Goal: Task Accomplishment & Management: Use online tool/utility

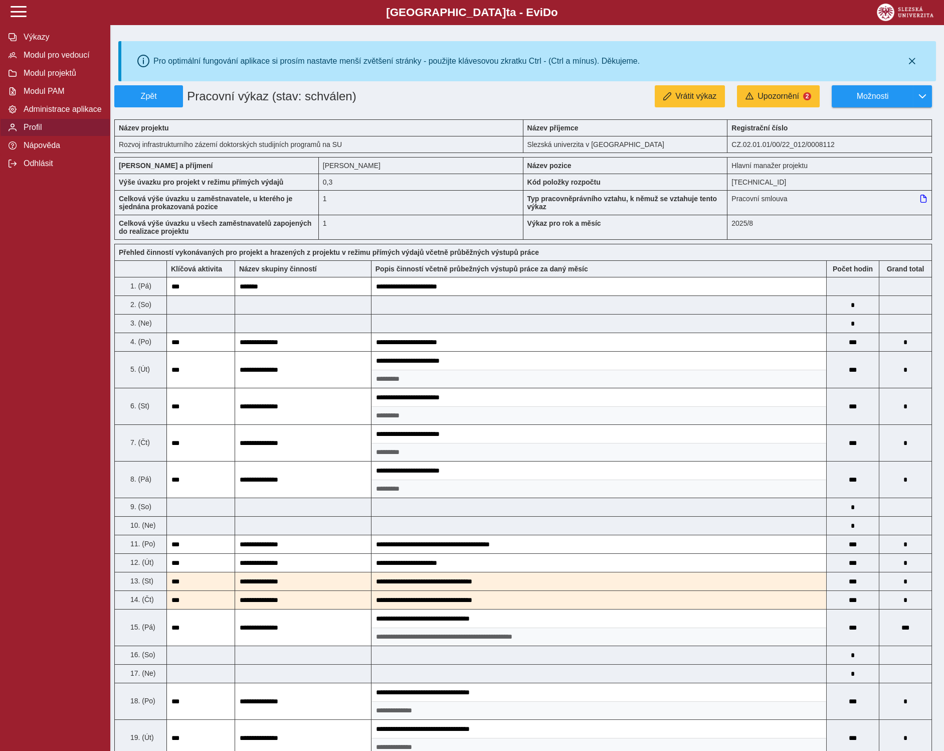
click at [41, 132] on span "Profil" at bounding box center [61, 127] width 81 height 9
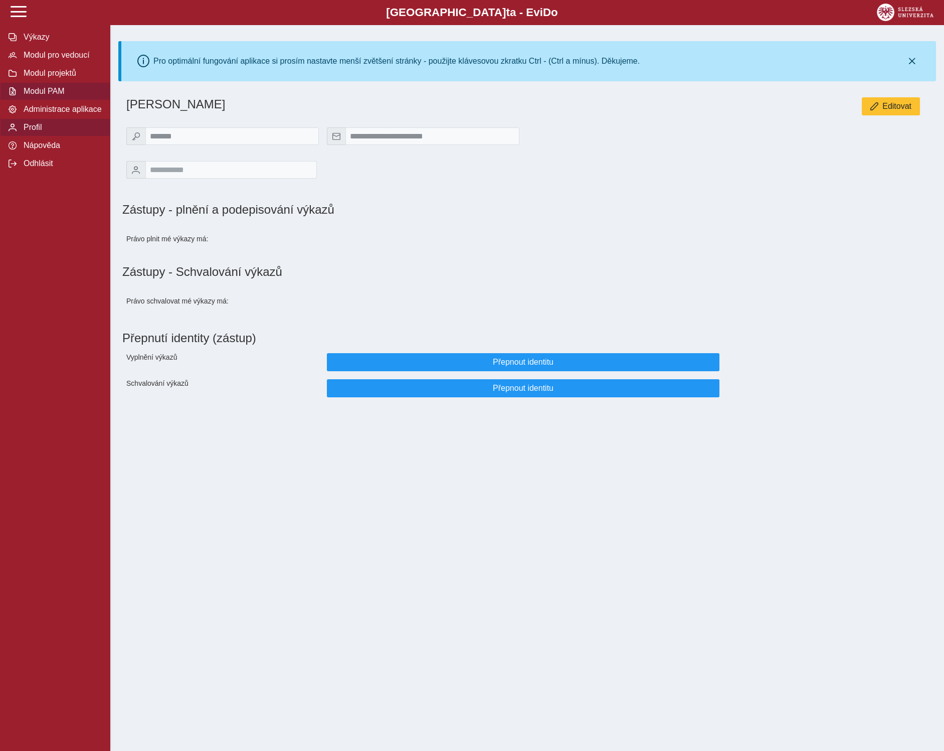
click at [48, 96] on span "Modul PAM" at bounding box center [61, 91] width 81 height 9
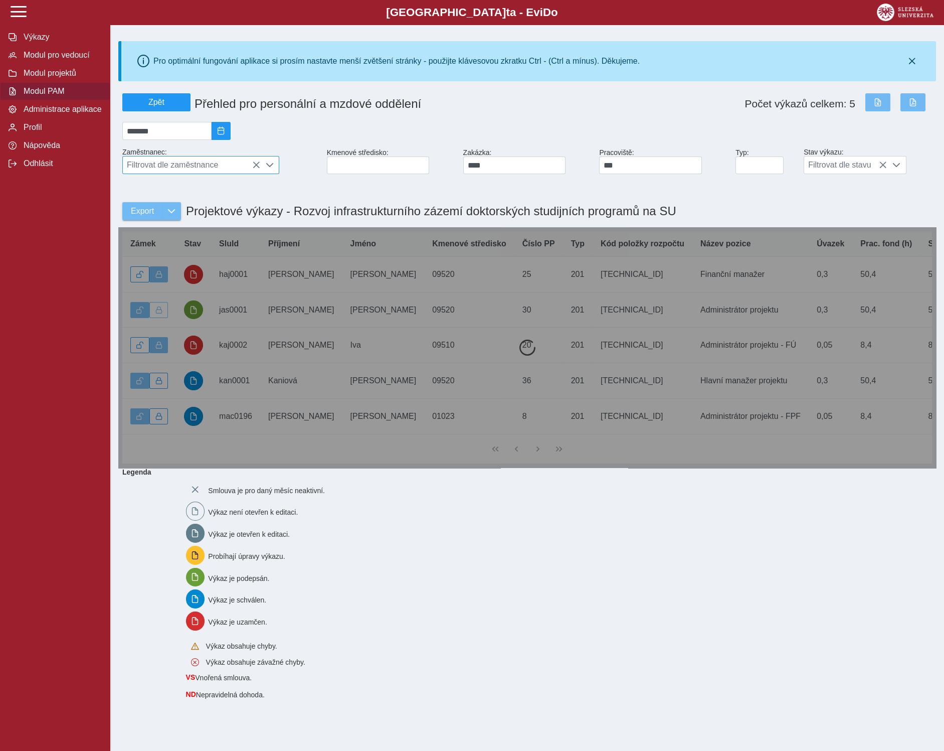
click at [205, 169] on span "Filtrovat dle zaměstnance" at bounding box center [191, 164] width 137 height 17
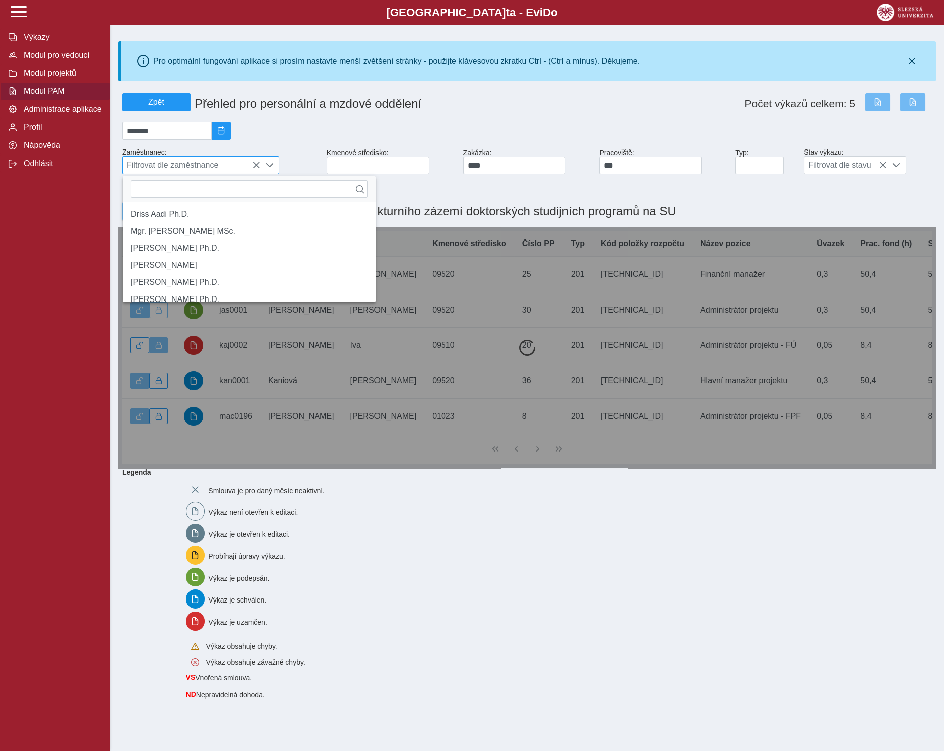
scroll to position [6, 41]
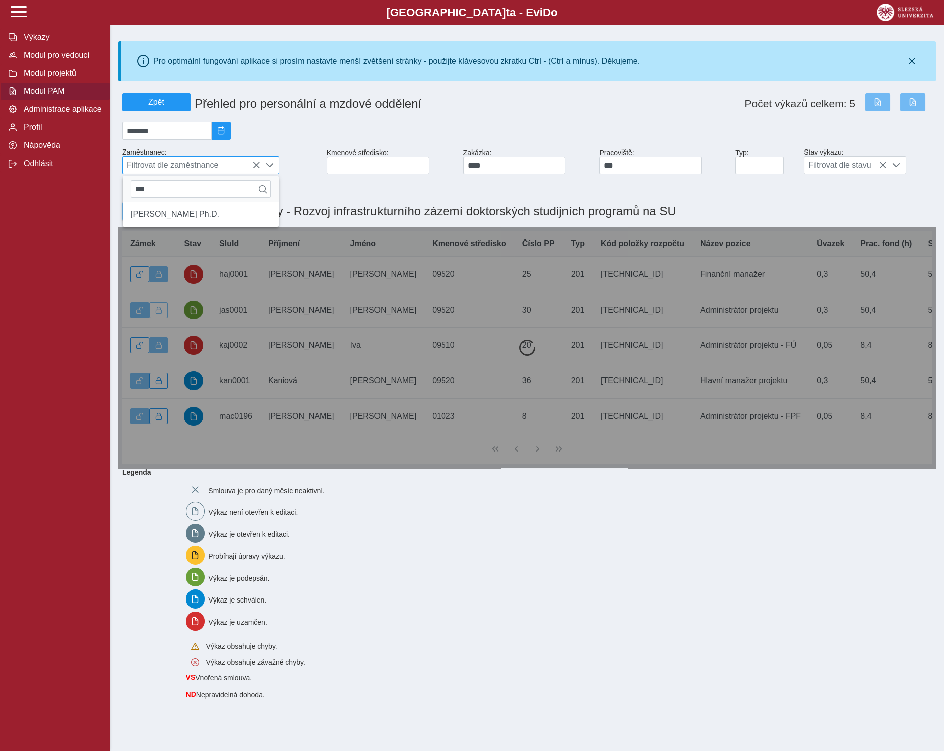
type input "****"
click at [201, 223] on li "[PERSON_NAME] Ph.D." at bounding box center [201, 214] width 156 height 17
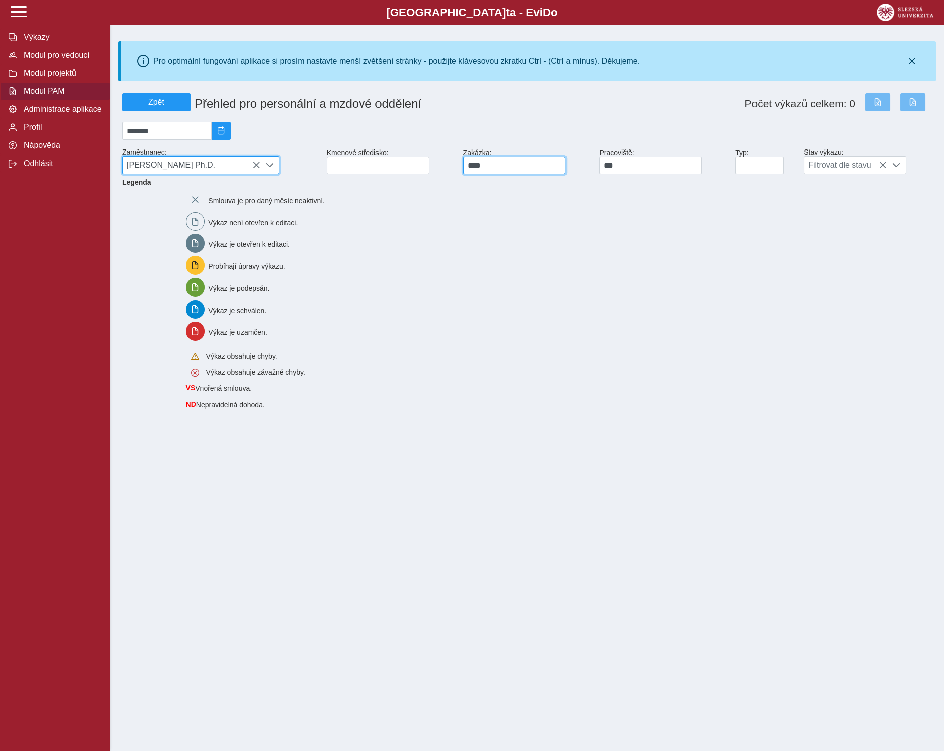
click at [497, 173] on input "****" at bounding box center [514, 165] width 103 height 18
type input "*"
click at [681, 168] on input "***" at bounding box center [650, 165] width 103 height 18
type input "*"
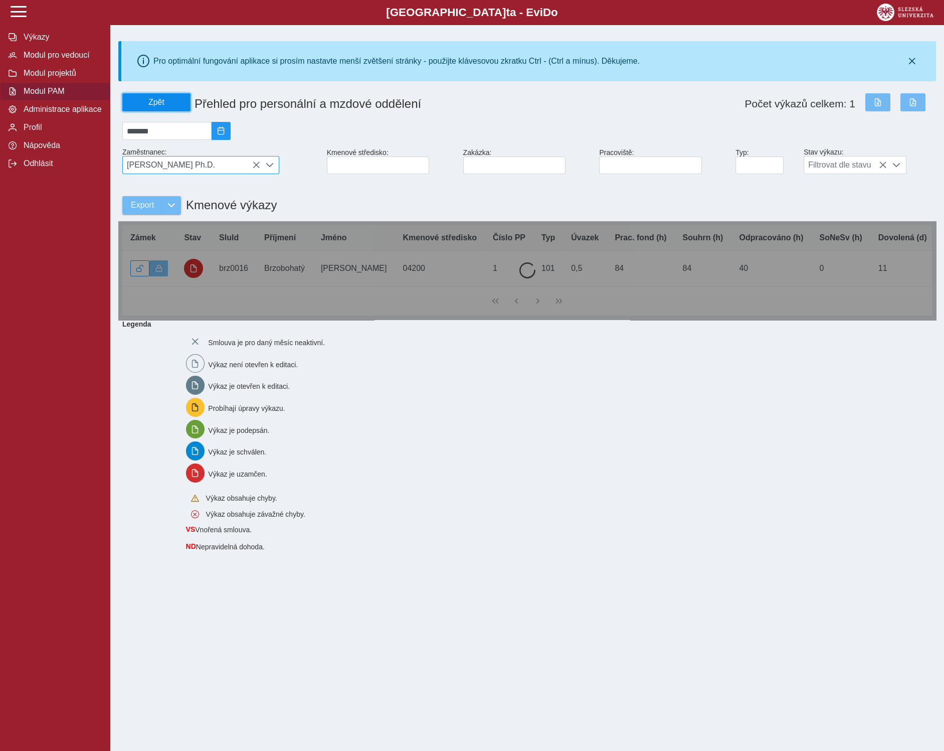
click at [180, 106] on span "Zpět" at bounding box center [156, 102] width 59 height 9
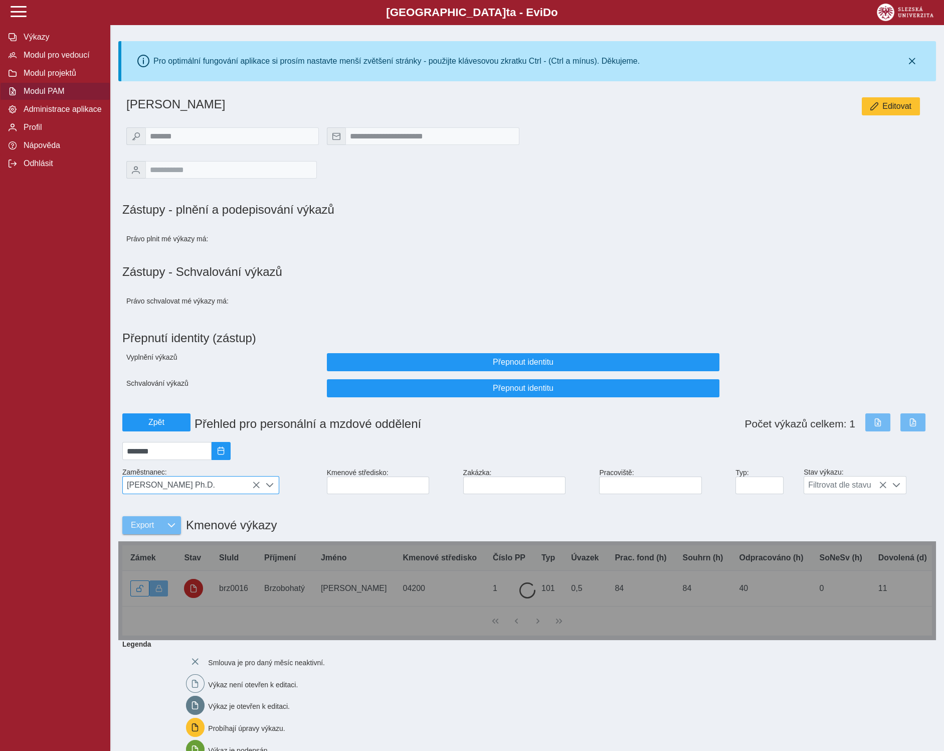
click at [257, 481] on icon at bounding box center [256, 485] width 8 height 8
click at [243, 476] on span "[PERSON_NAME] Ph.D." at bounding box center [191, 484] width 137 height 17
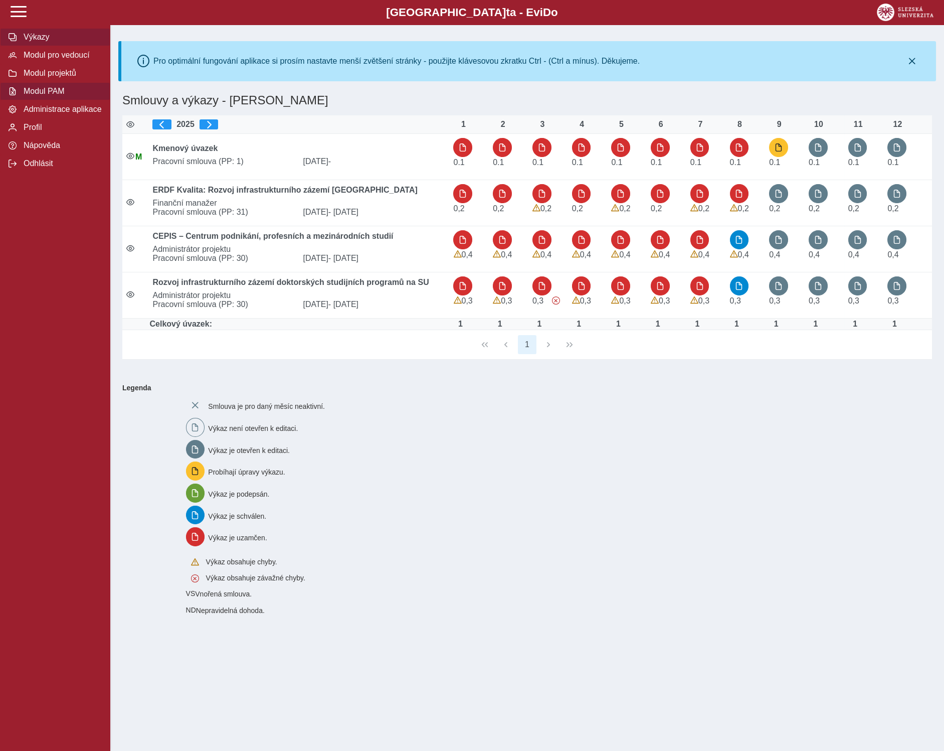
click at [27, 96] on span "Modul PAM" at bounding box center [61, 91] width 81 height 9
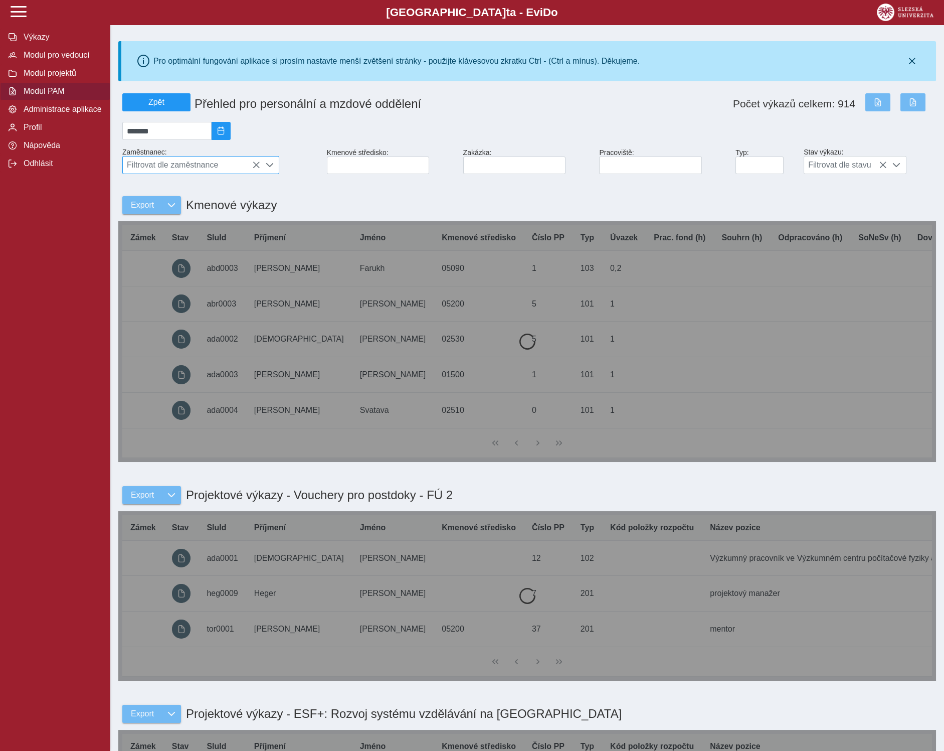
click at [239, 174] on span "Filtrovat dle zaměstnance" at bounding box center [191, 164] width 137 height 17
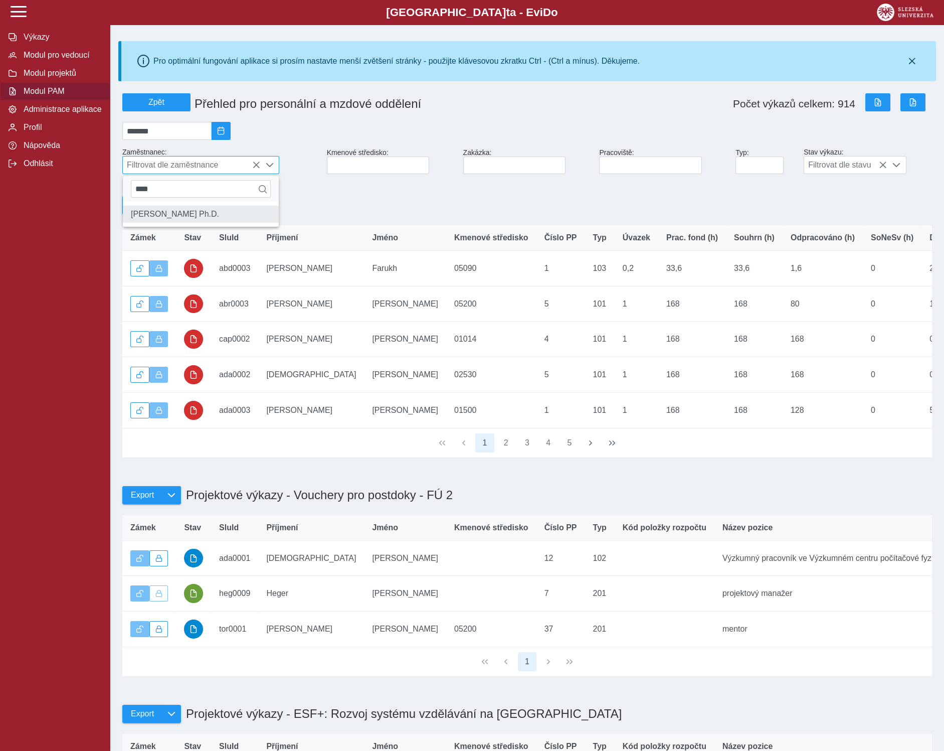
type input "****"
click at [214, 223] on li "[PERSON_NAME] Ph.D." at bounding box center [201, 214] width 156 height 17
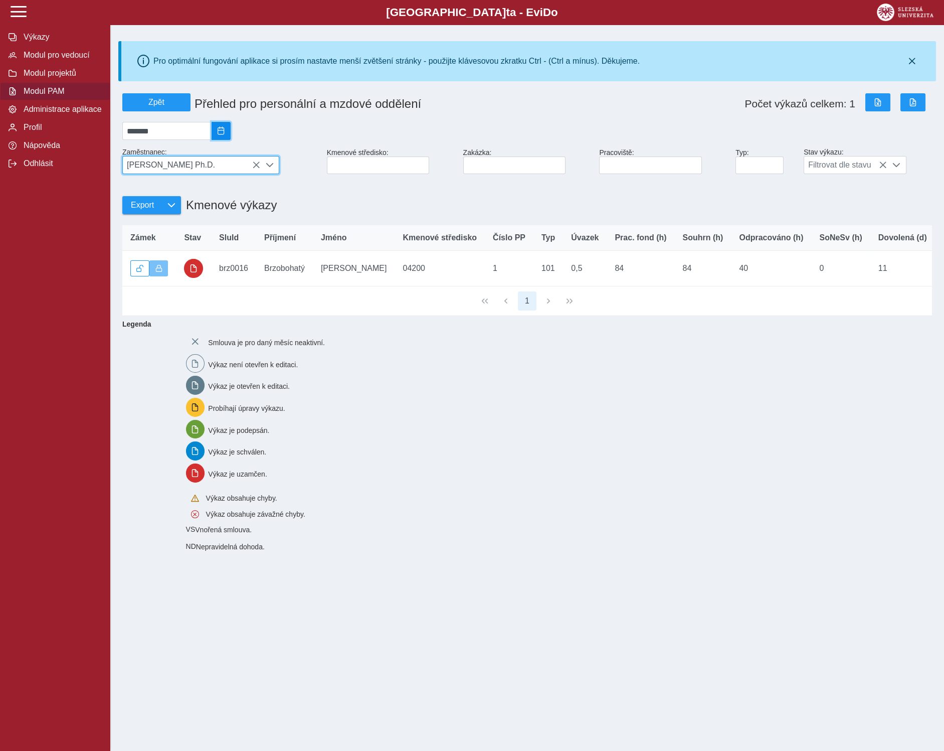
click at [225, 132] on span "2025/08" at bounding box center [221, 131] width 8 height 8
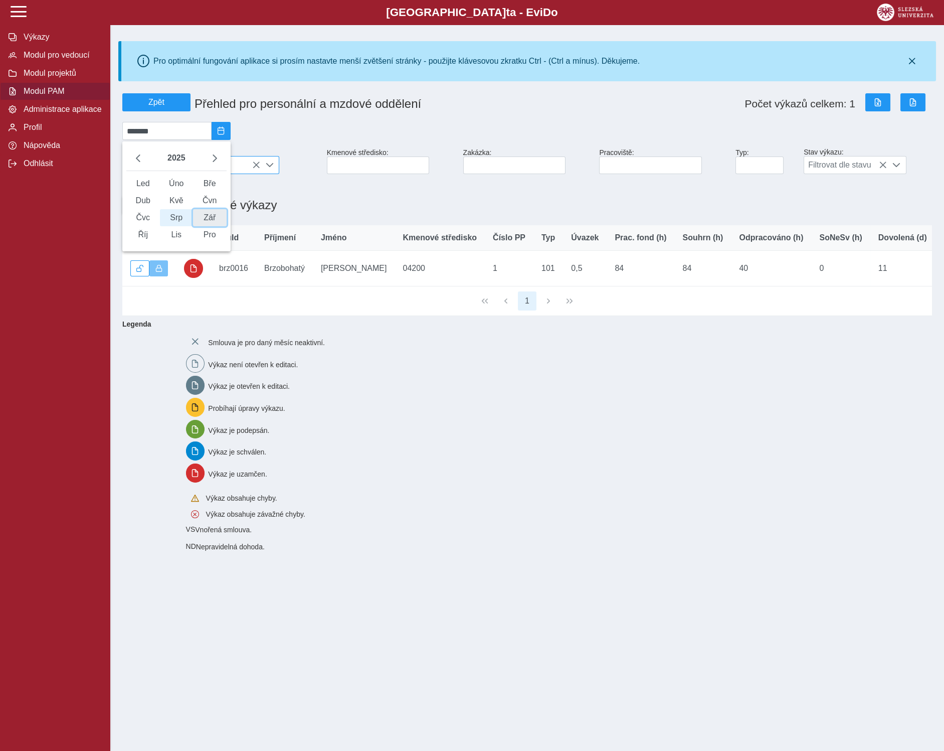
click at [225, 226] on span "Zář" at bounding box center [210, 217] width 34 height 17
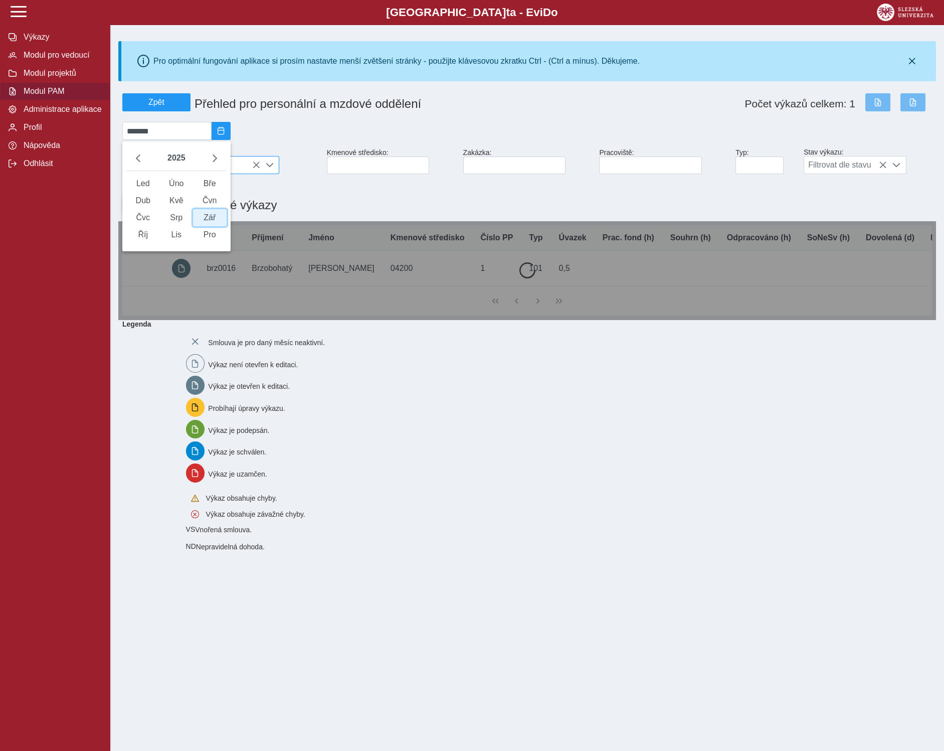
type input "*******"
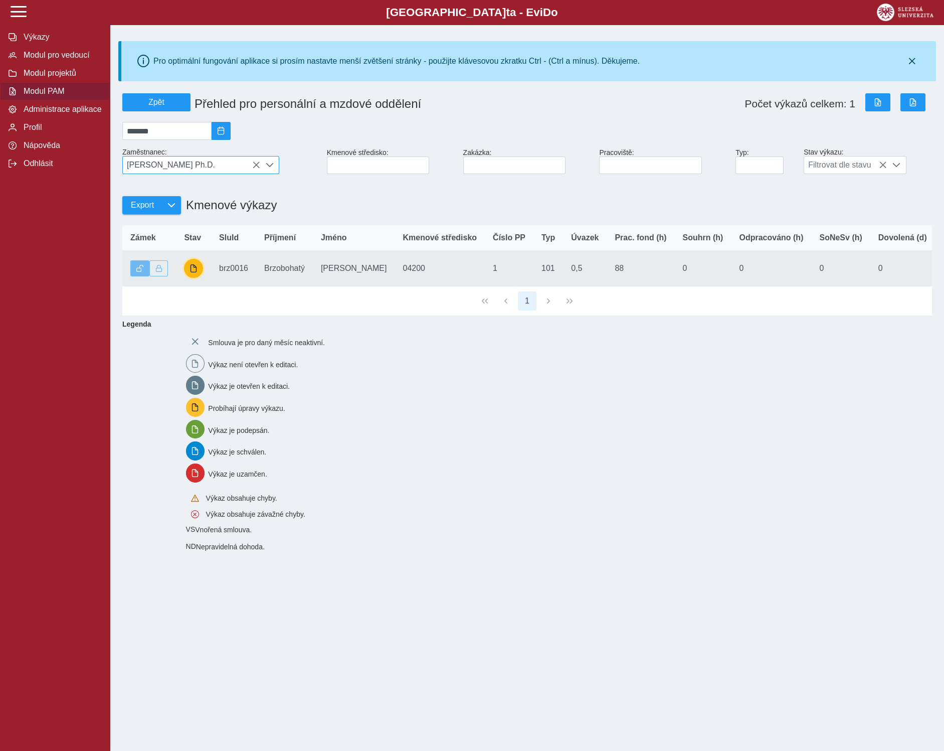
click at [192, 272] on span "button" at bounding box center [194, 268] width 8 height 8
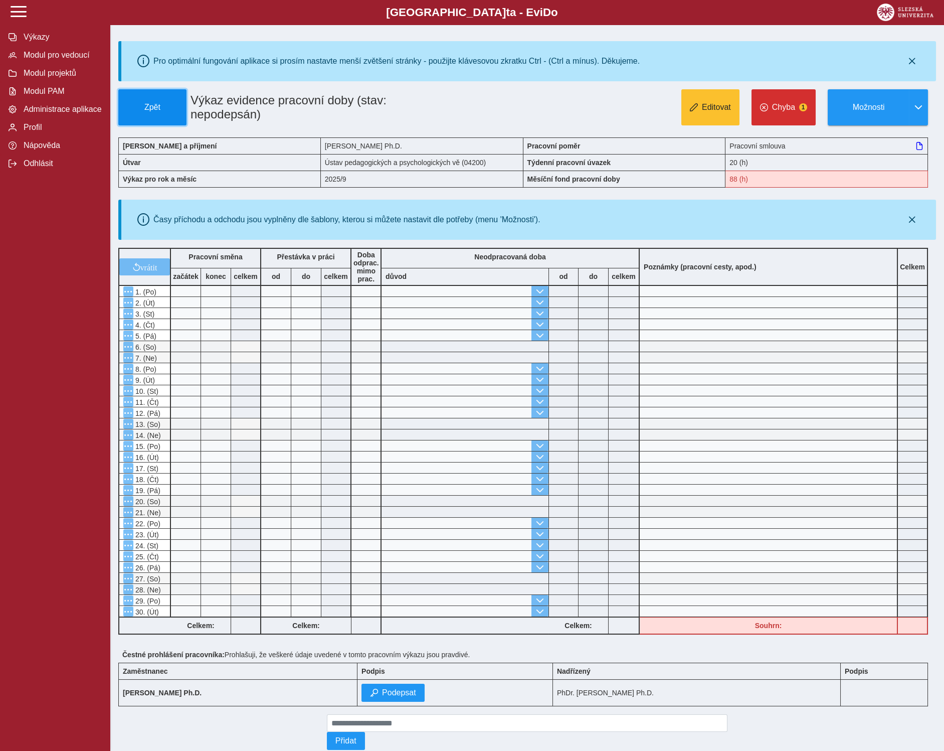
click at [159, 105] on span "Zpět" at bounding box center [152, 107] width 59 height 9
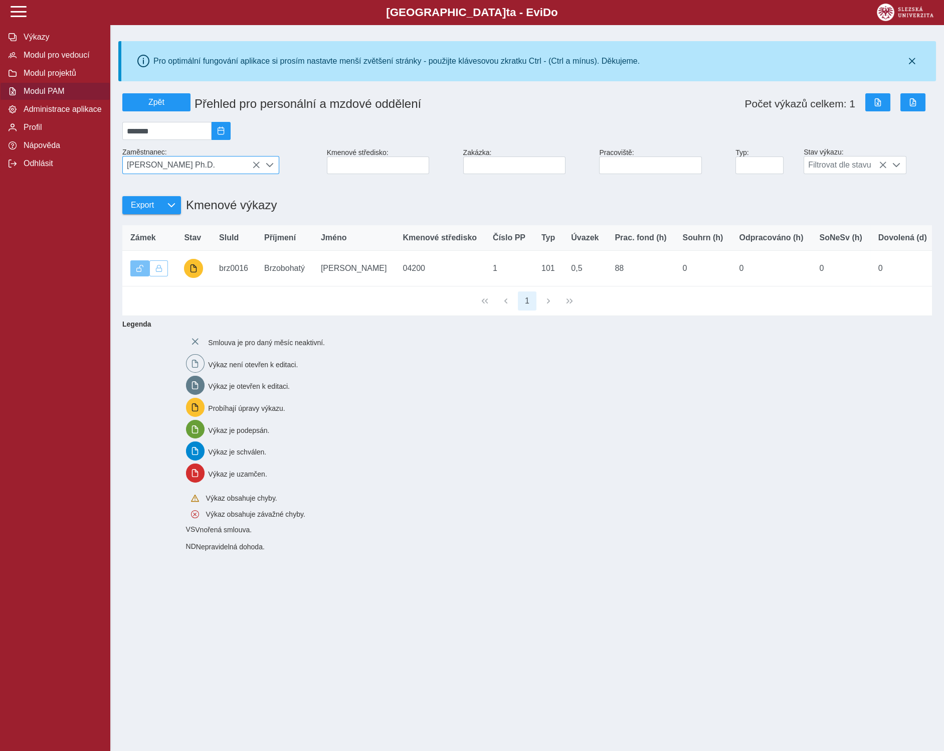
click at [257, 169] on icon at bounding box center [256, 165] width 8 height 8
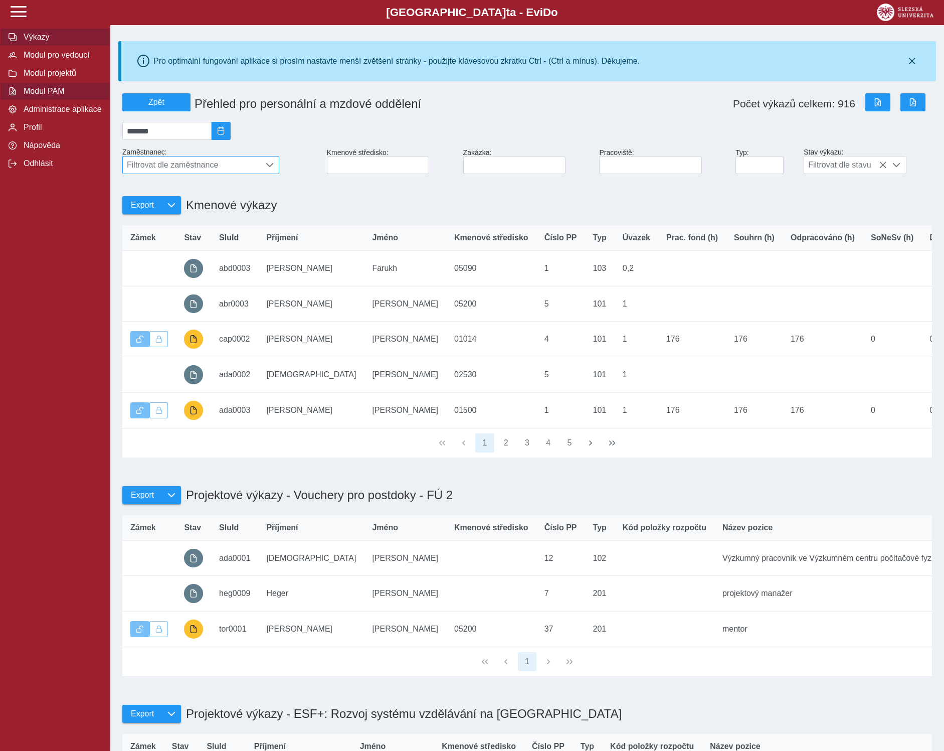
click at [32, 42] on span "Výkazy" at bounding box center [61, 37] width 81 height 9
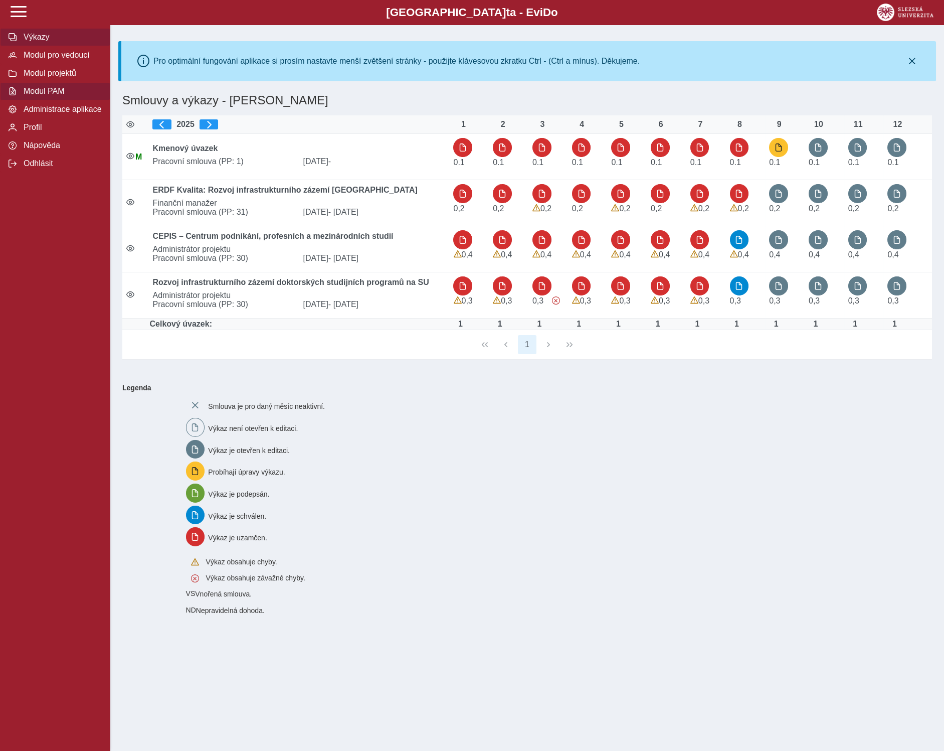
click at [34, 100] on button "Modul PAM" at bounding box center [55, 91] width 110 height 18
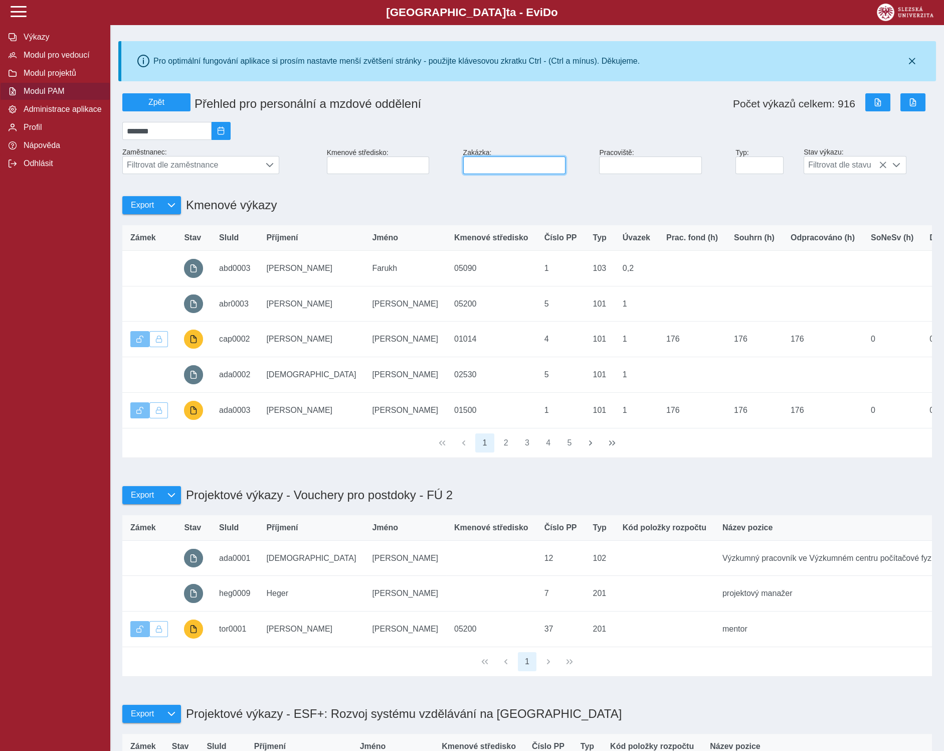
click at [517, 173] on input at bounding box center [514, 165] width 103 height 18
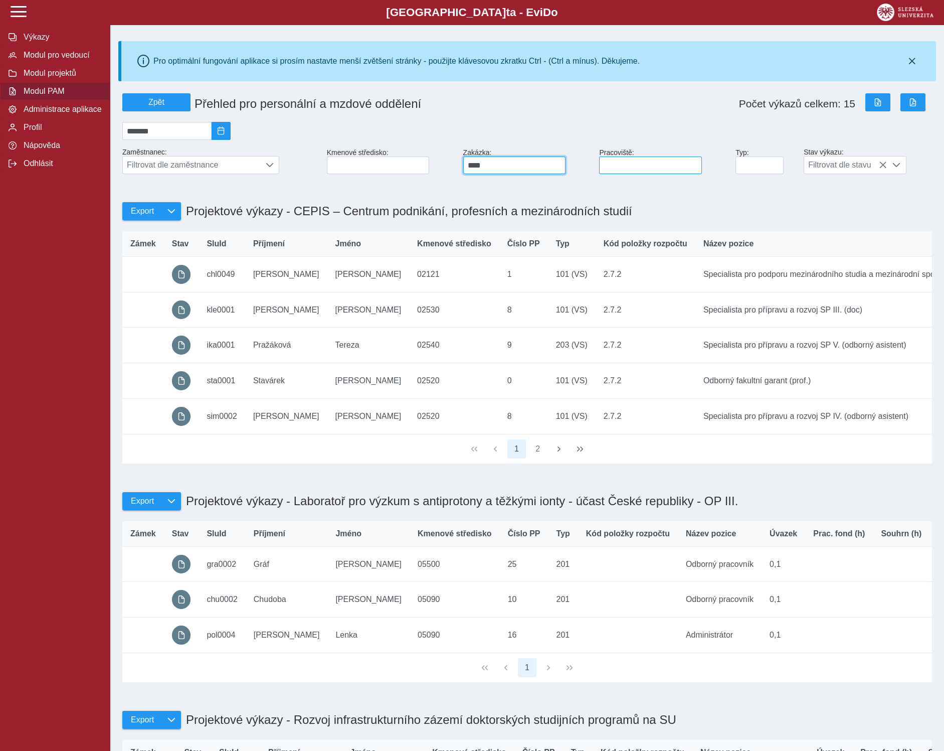
type input "****"
click at [641, 167] on input at bounding box center [650, 165] width 103 height 18
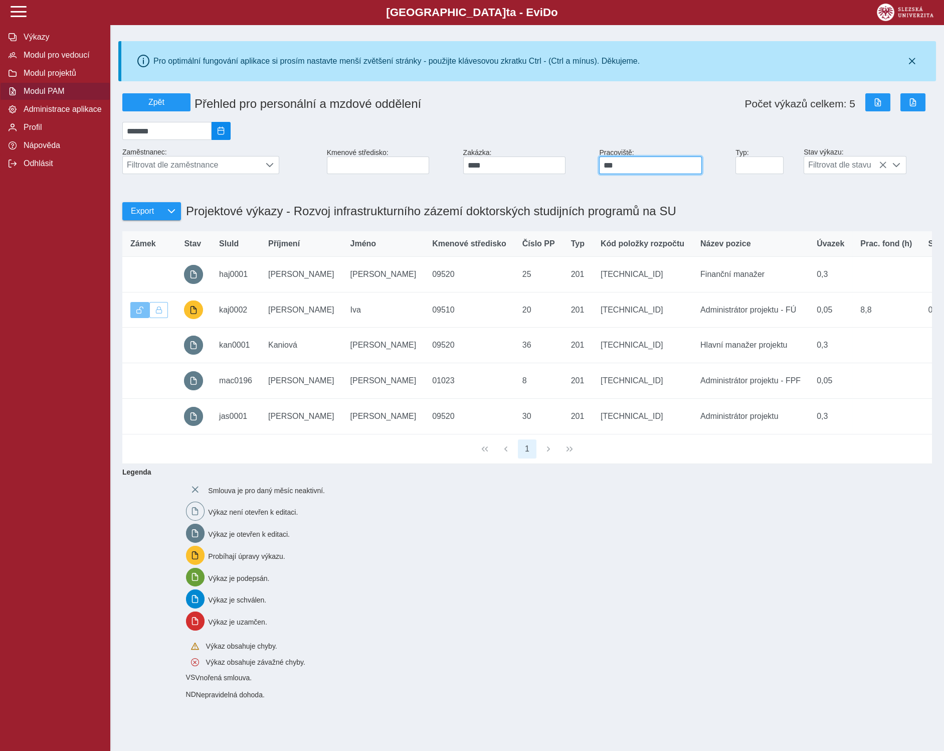
type input "***"
click at [225, 134] on span "2025/09" at bounding box center [221, 131] width 8 height 8
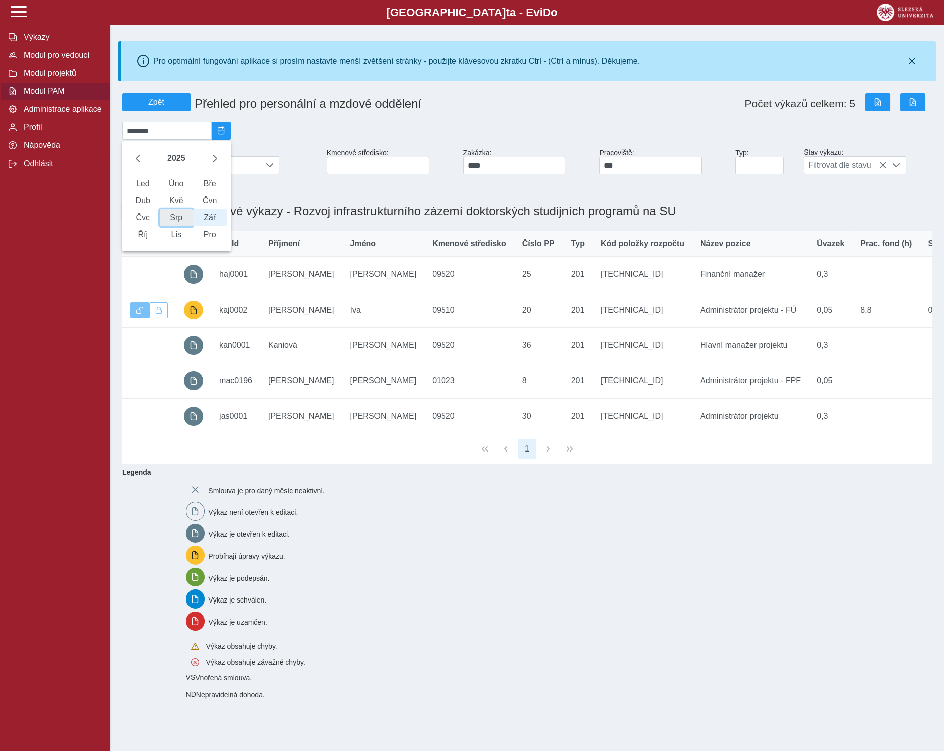
click at [171, 226] on span "Srp" at bounding box center [177, 217] width 34 height 17
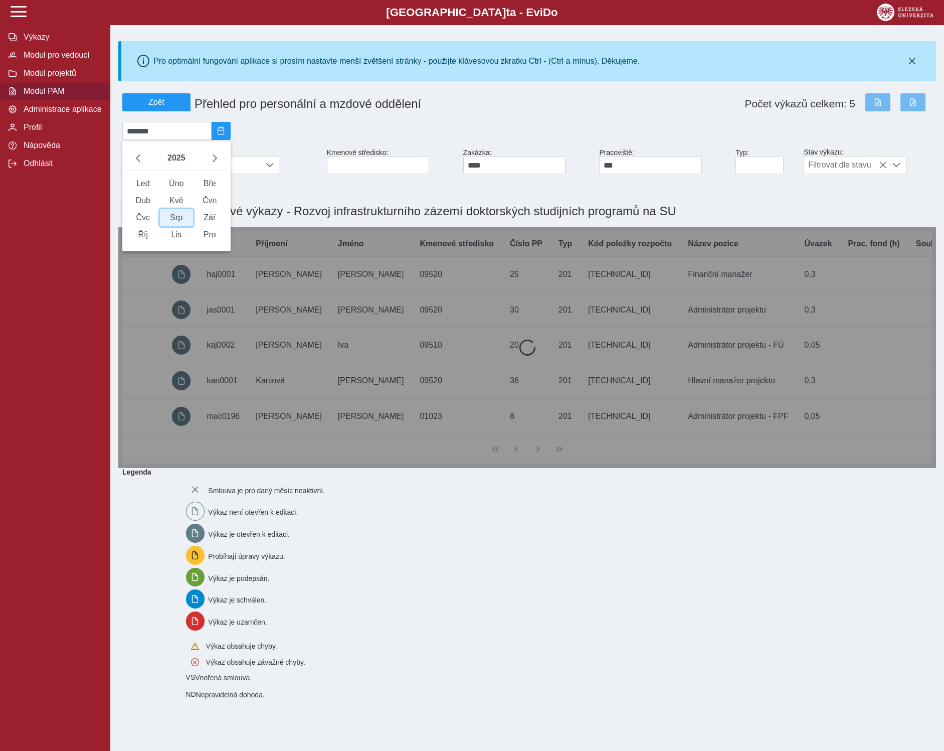
type input "*******"
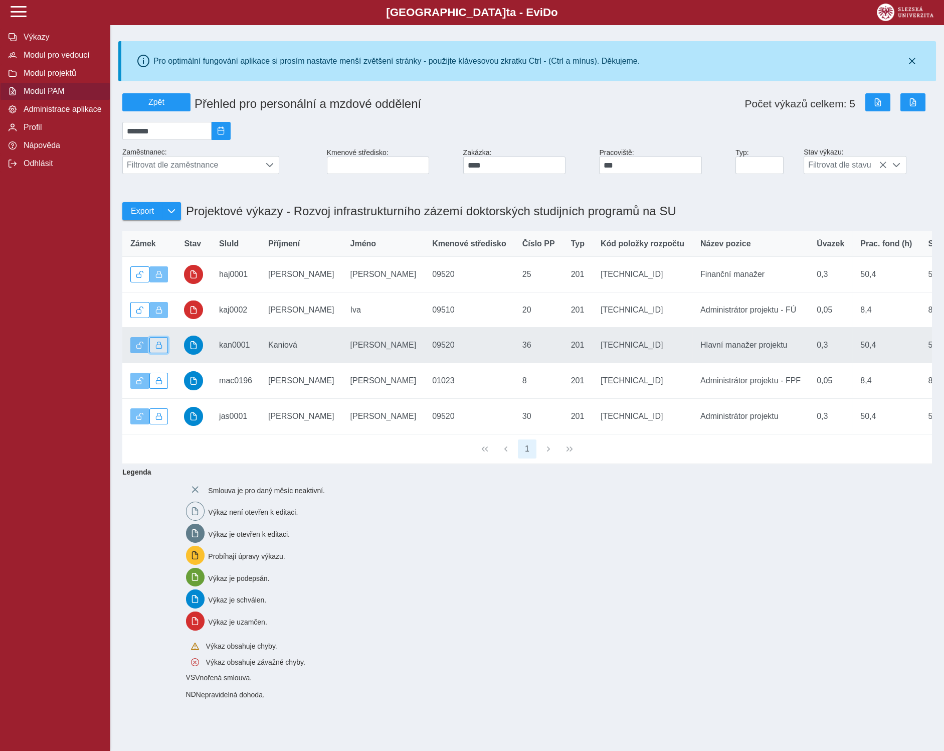
click at [160, 353] on button "button" at bounding box center [158, 345] width 19 height 16
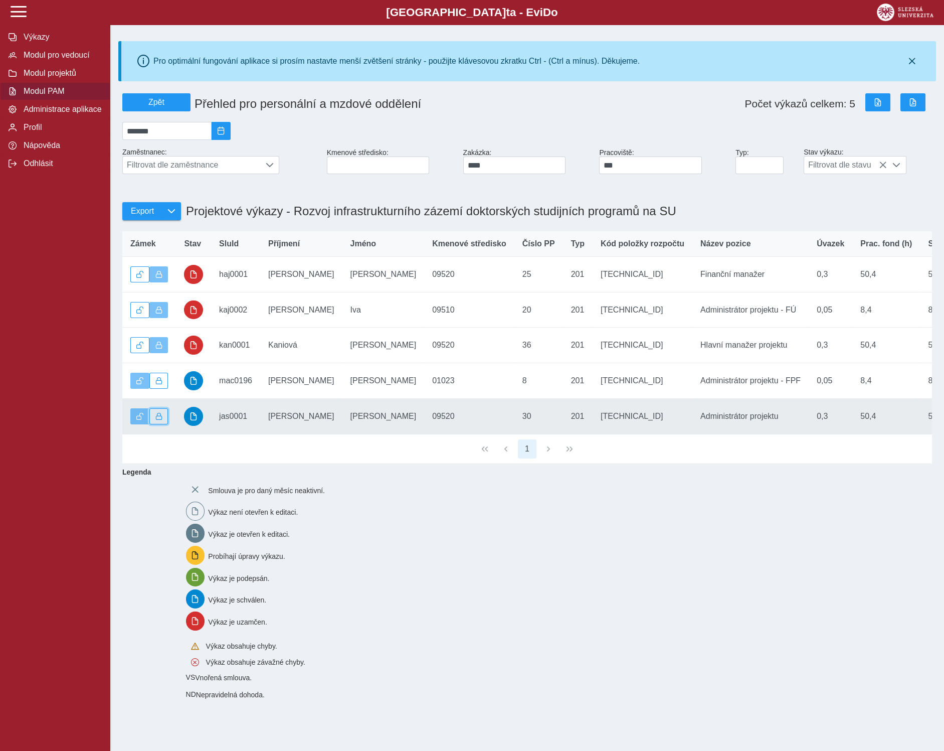
click at [159, 420] on span "button" at bounding box center [158, 416] width 7 height 7
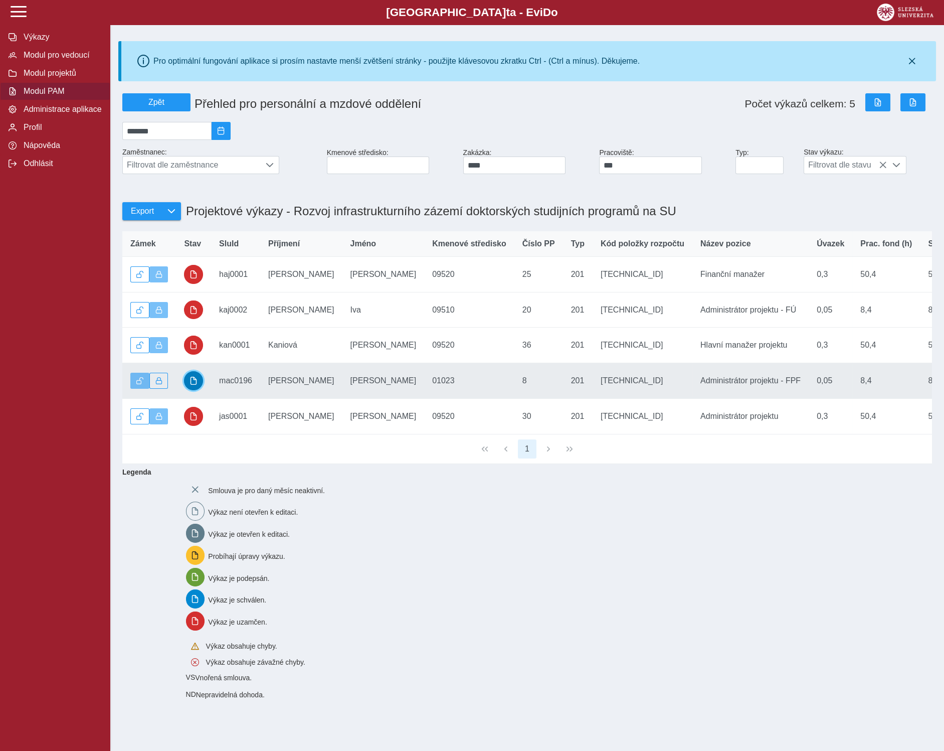
click at [198, 390] on button "button" at bounding box center [193, 380] width 19 height 19
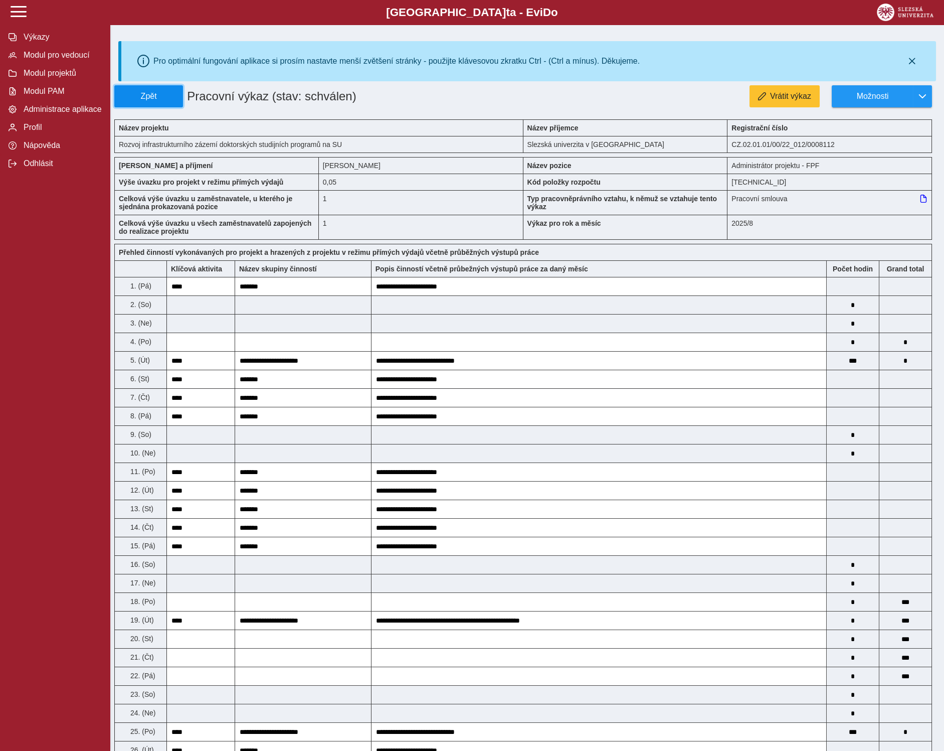
click at [167, 92] on span "Zpět" at bounding box center [149, 96] width 60 height 9
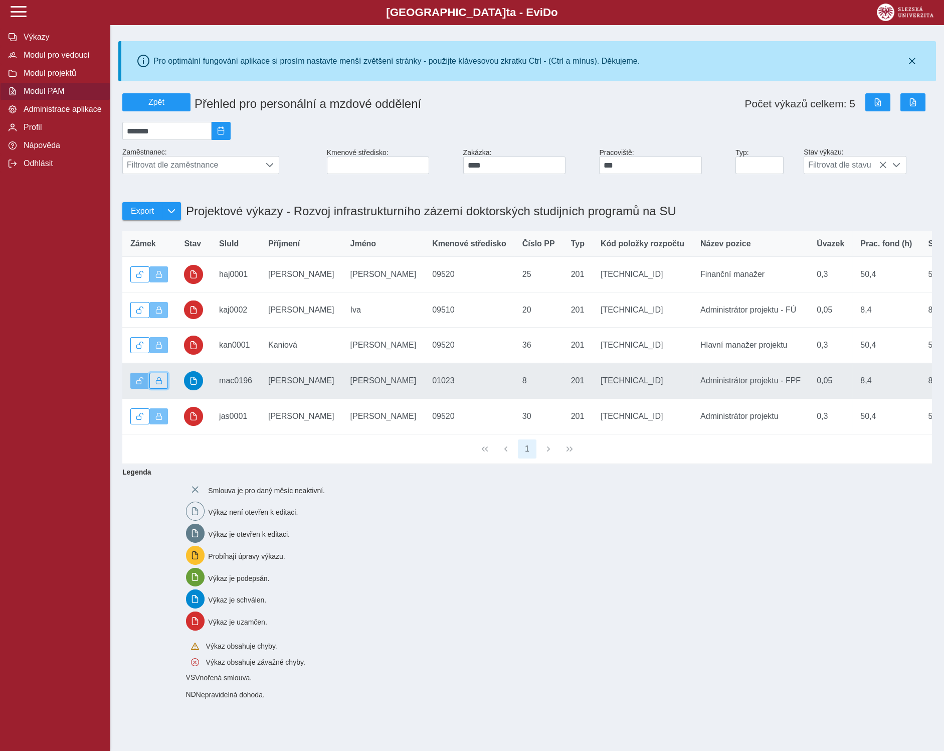
click at [164, 389] on button "button" at bounding box center [158, 381] width 19 height 16
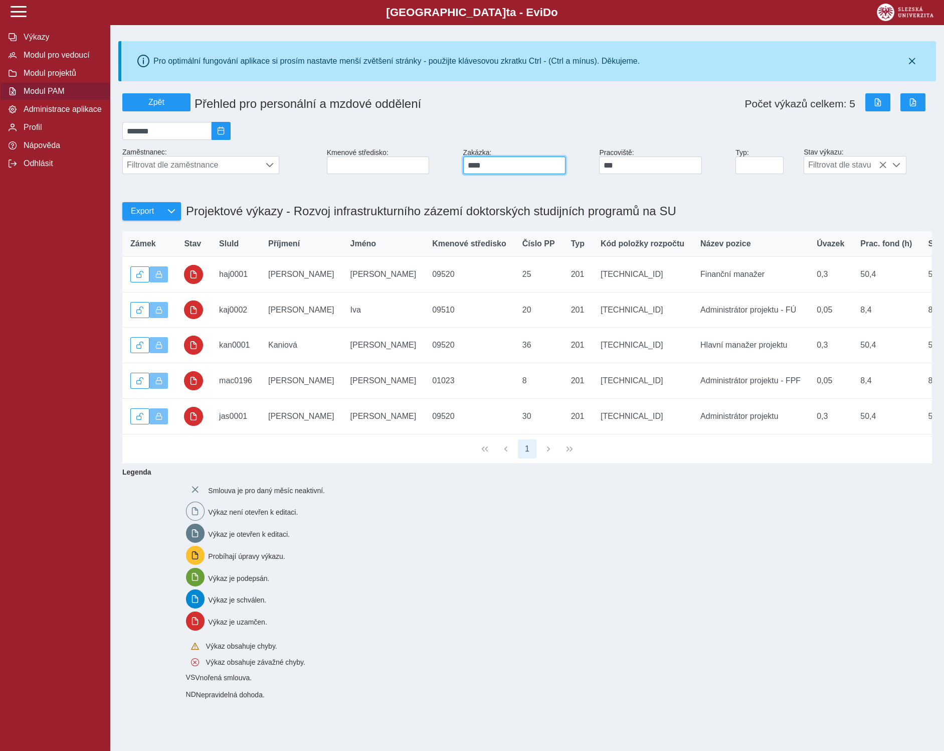
click at [507, 168] on input "****" at bounding box center [514, 165] width 103 height 18
type input "****"
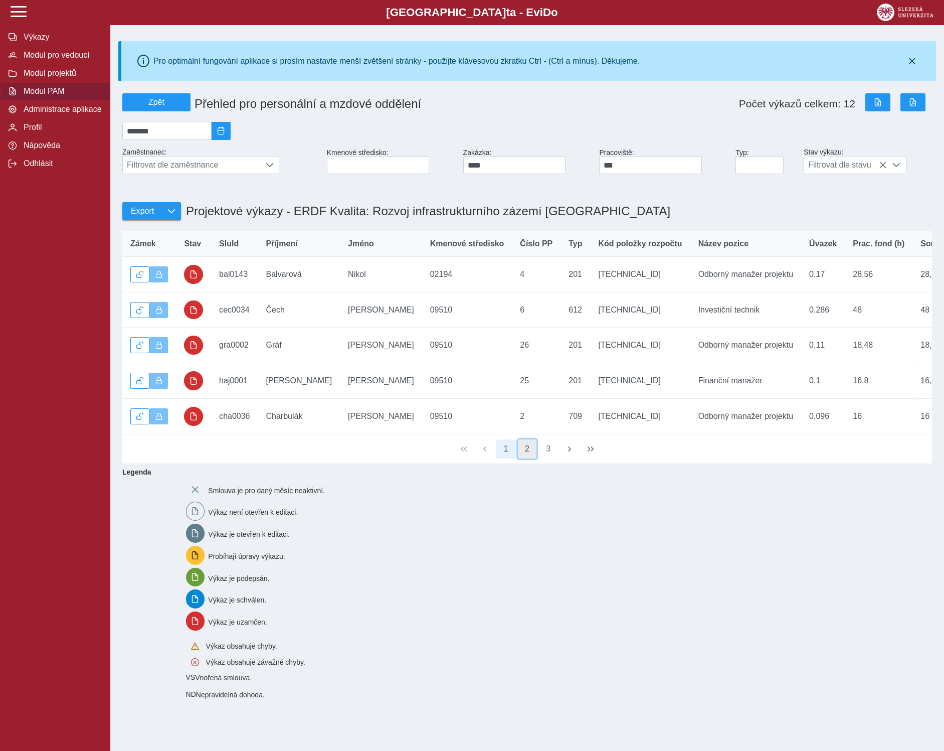
click at [528, 458] on button "2" at bounding box center [527, 448] width 19 height 19
click at [548, 458] on button "3" at bounding box center [548, 448] width 19 height 19
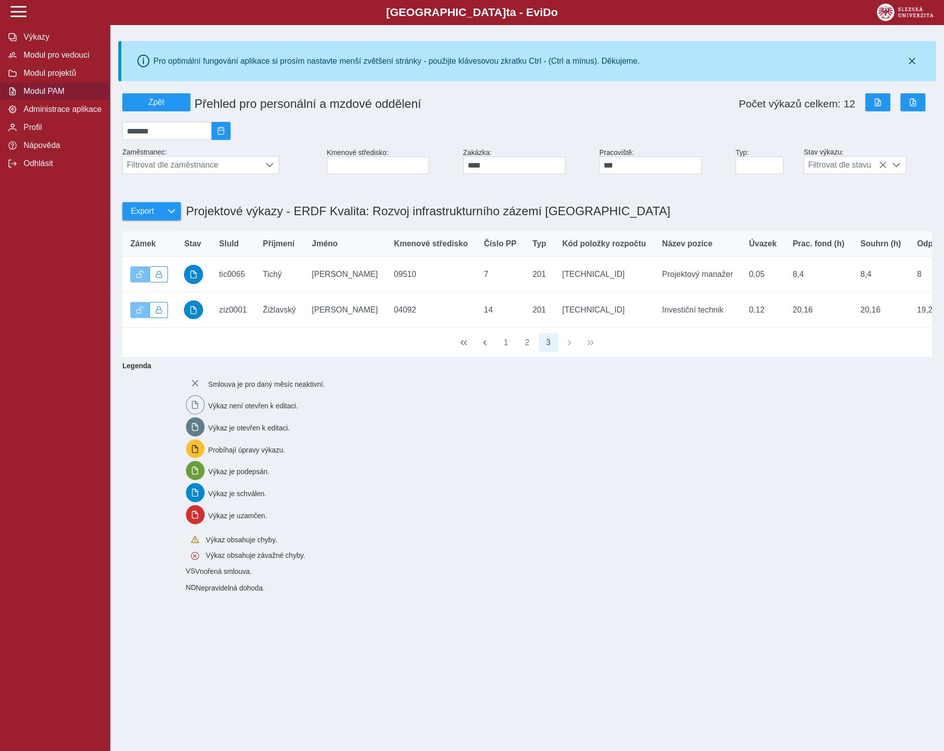
click at [569, 349] on div "1 2 3" at bounding box center [527, 343] width 810 height 30
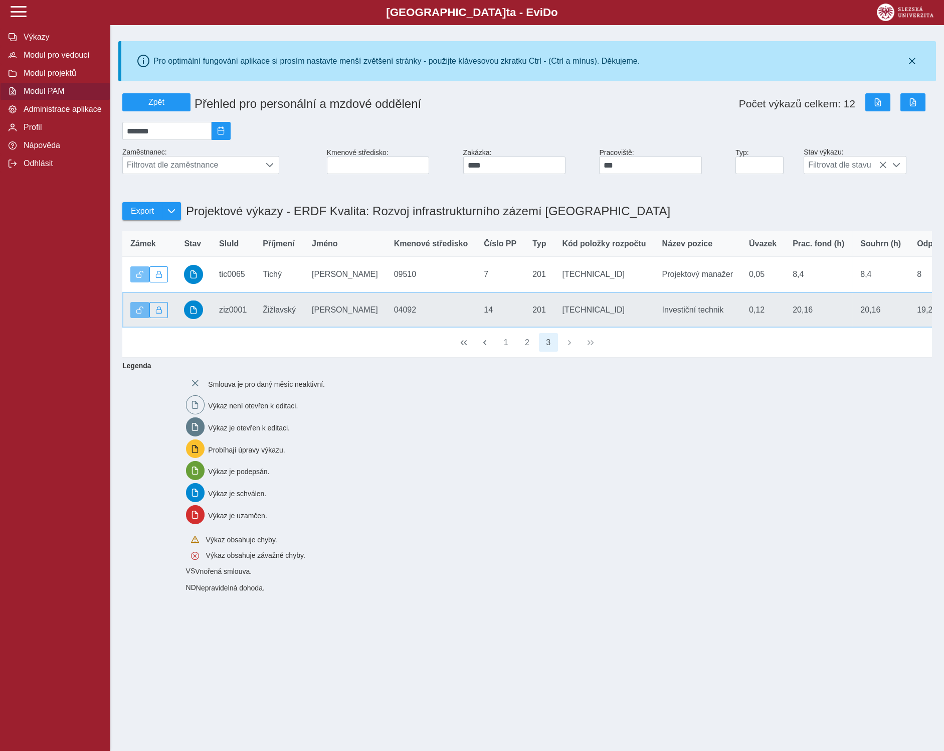
click at [255, 312] on td "Příjmení Žižlavský" at bounding box center [279, 310] width 49 height 36
click at [198, 314] on span "button" at bounding box center [194, 310] width 8 height 8
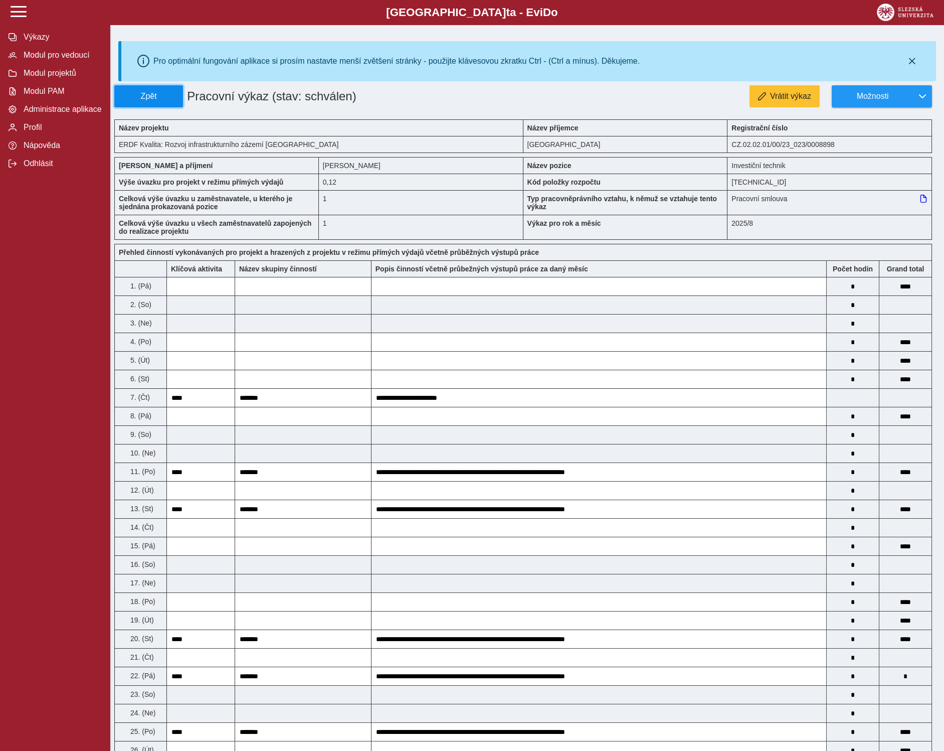
click at [139, 96] on span "Zpět" at bounding box center [149, 96] width 60 height 9
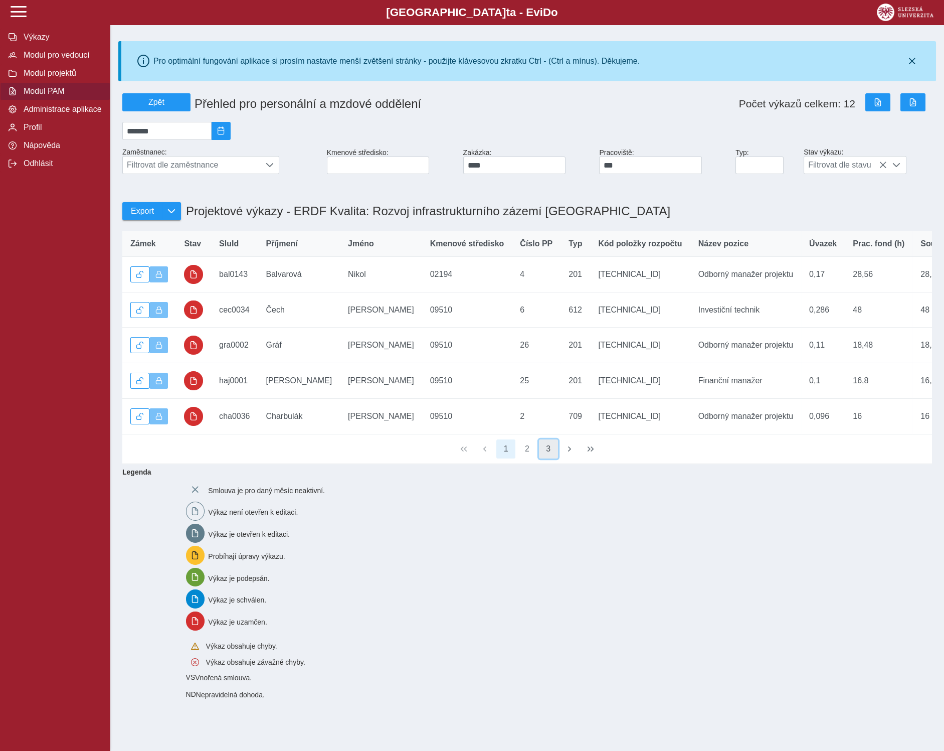
click at [541, 457] on button "3" at bounding box center [548, 448] width 19 height 19
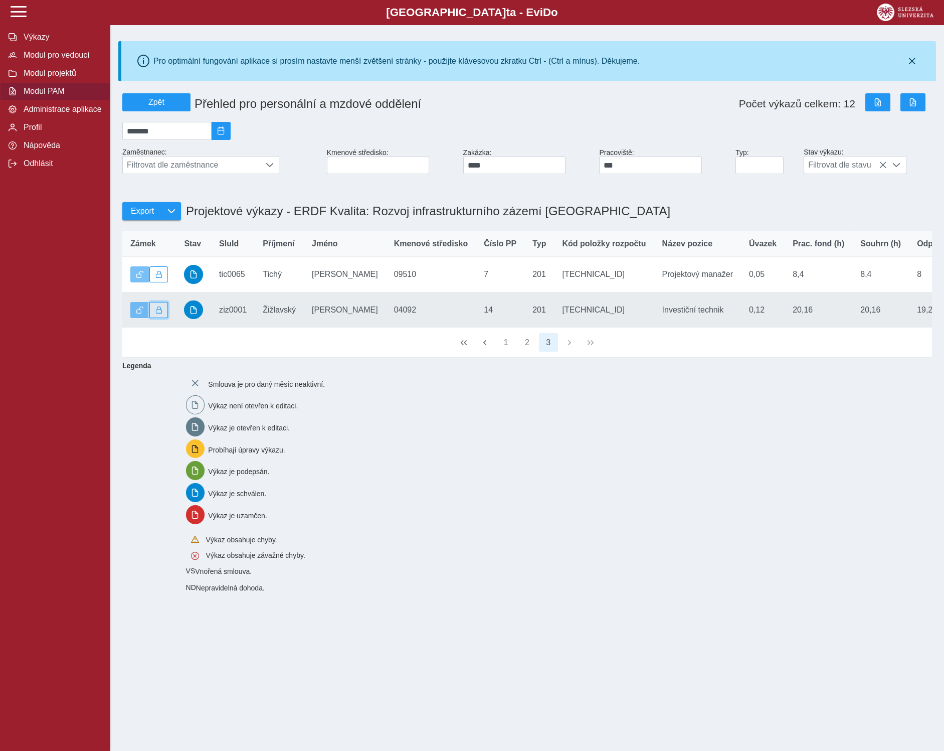
click at [157, 313] on span "button" at bounding box center [158, 309] width 7 height 7
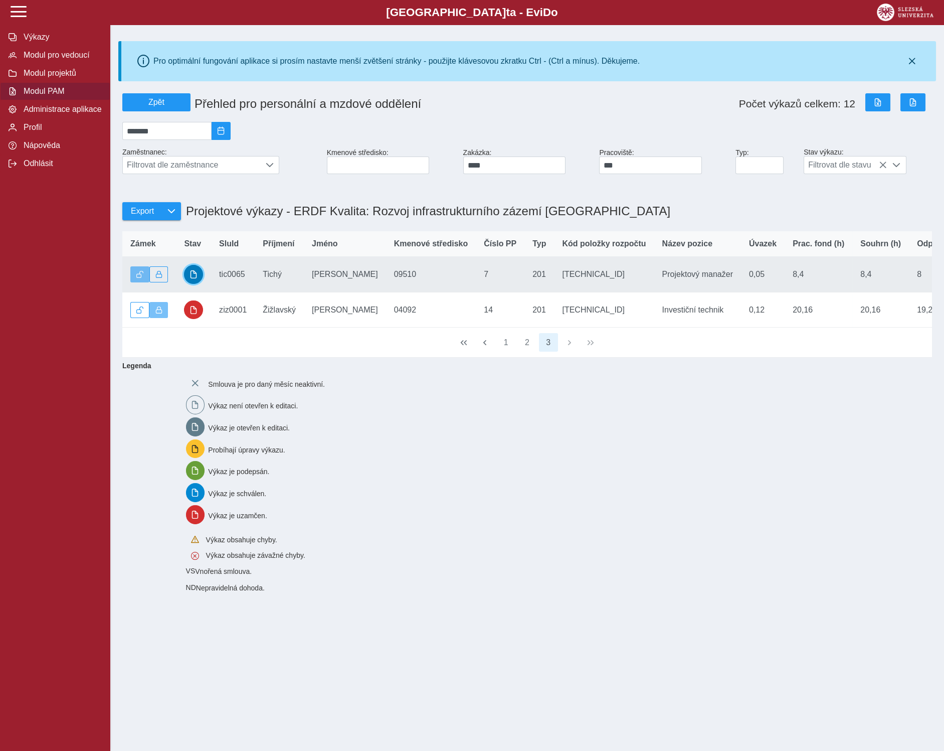
click at [193, 278] on span "button" at bounding box center [194, 274] width 8 height 8
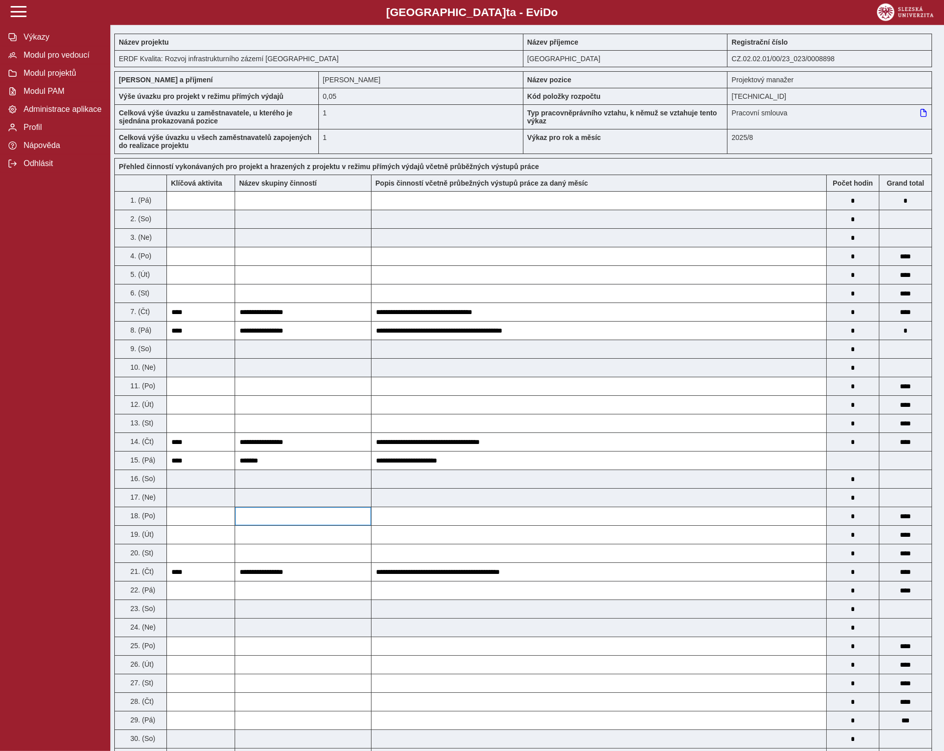
scroll to position [55, 0]
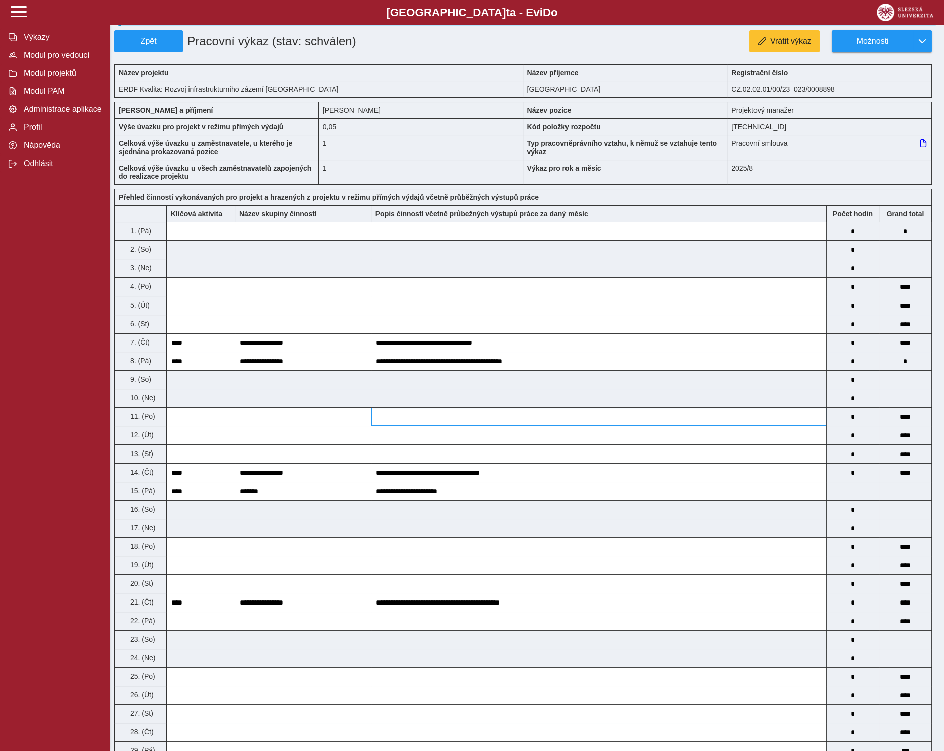
click at [537, 426] on input at bounding box center [599, 417] width 455 height 18
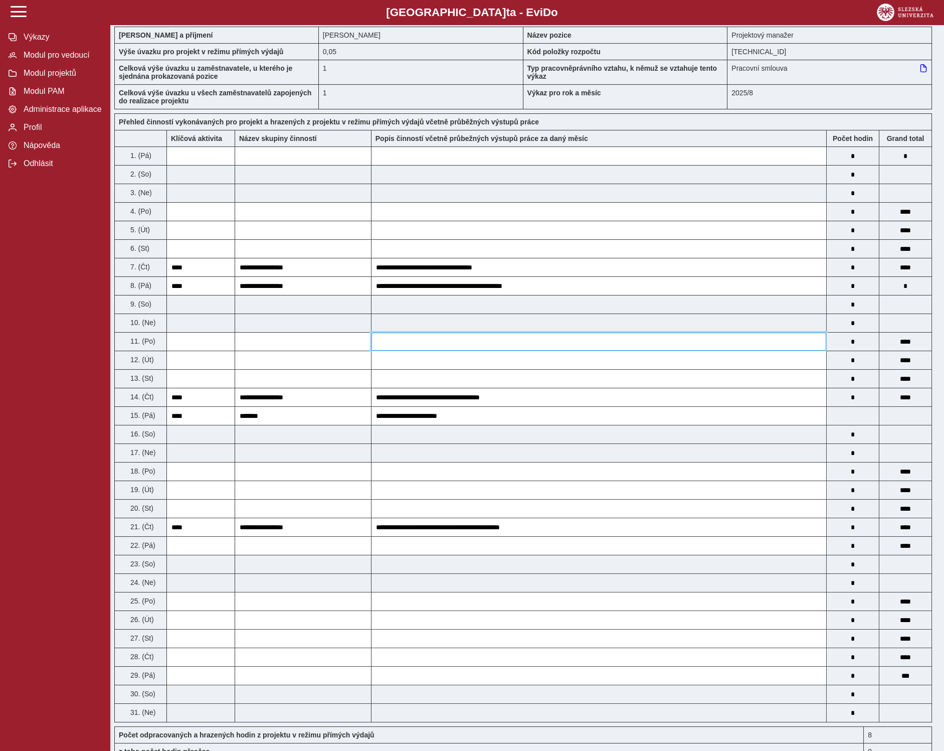
scroll to position [0, 0]
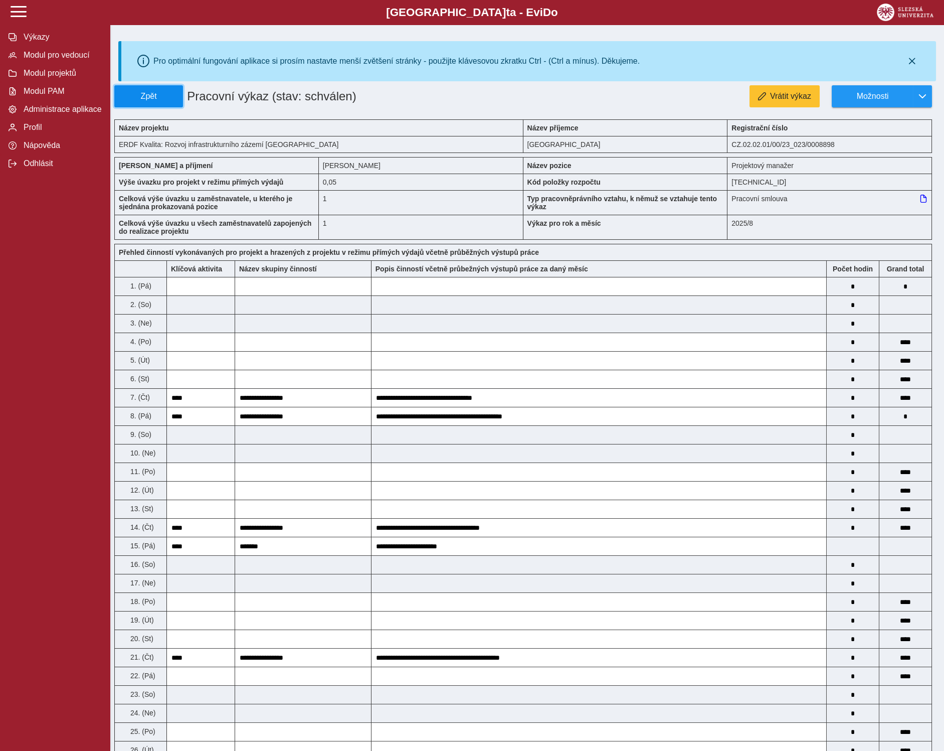
click at [171, 92] on span "Zpět" at bounding box center [149, 96] width 60 height 9
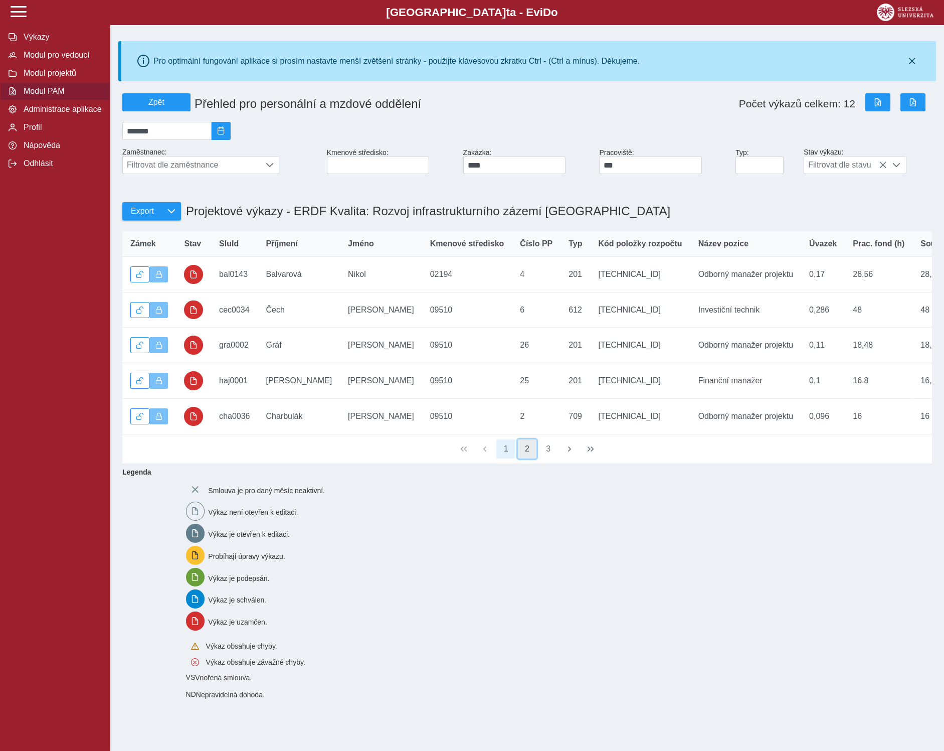
click at [528, 456] on button "2" at bounding box center [527, 448] width 19 height 19
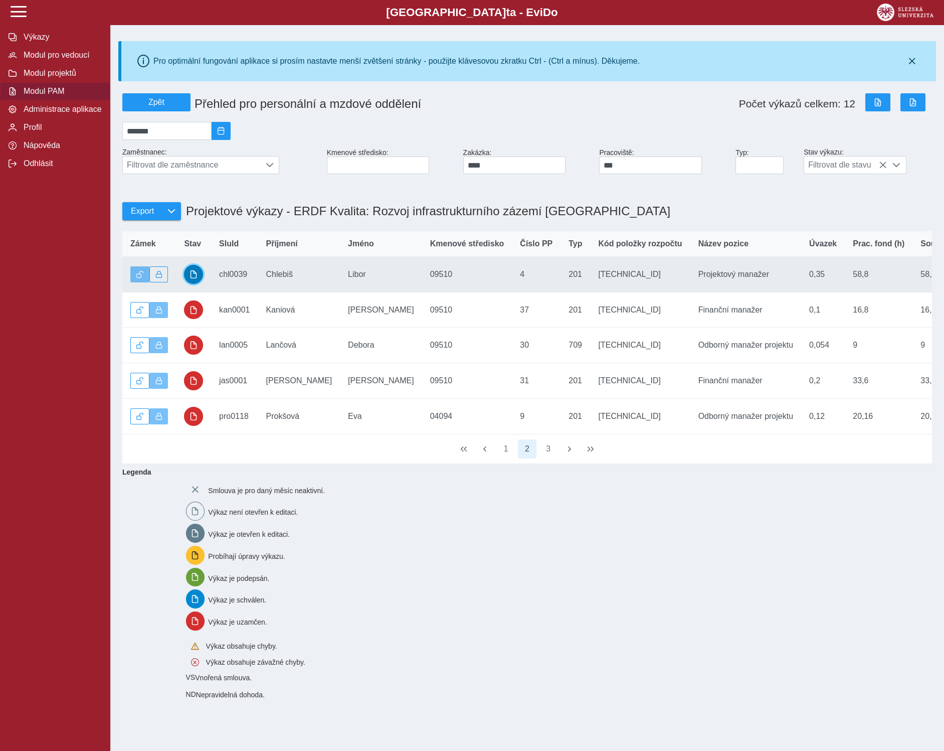
click at [195, 276] on button "button" at bounding box center [193, 274] width 19 height 19
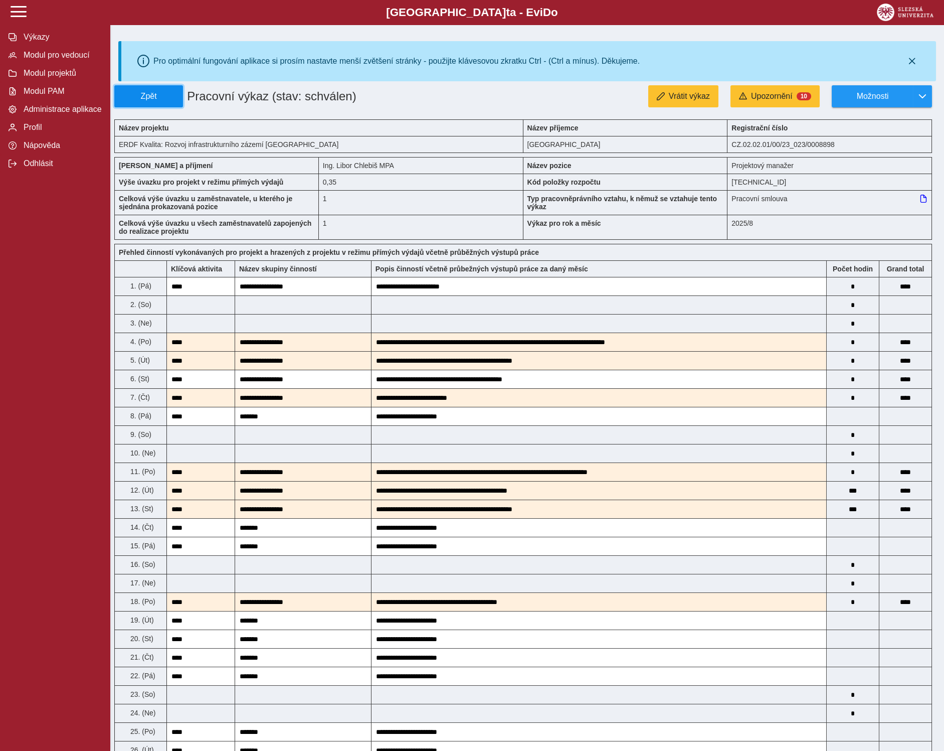
click at [157, 95] on span "Zpět" at bounding box center [149, 96] width 60 height 9
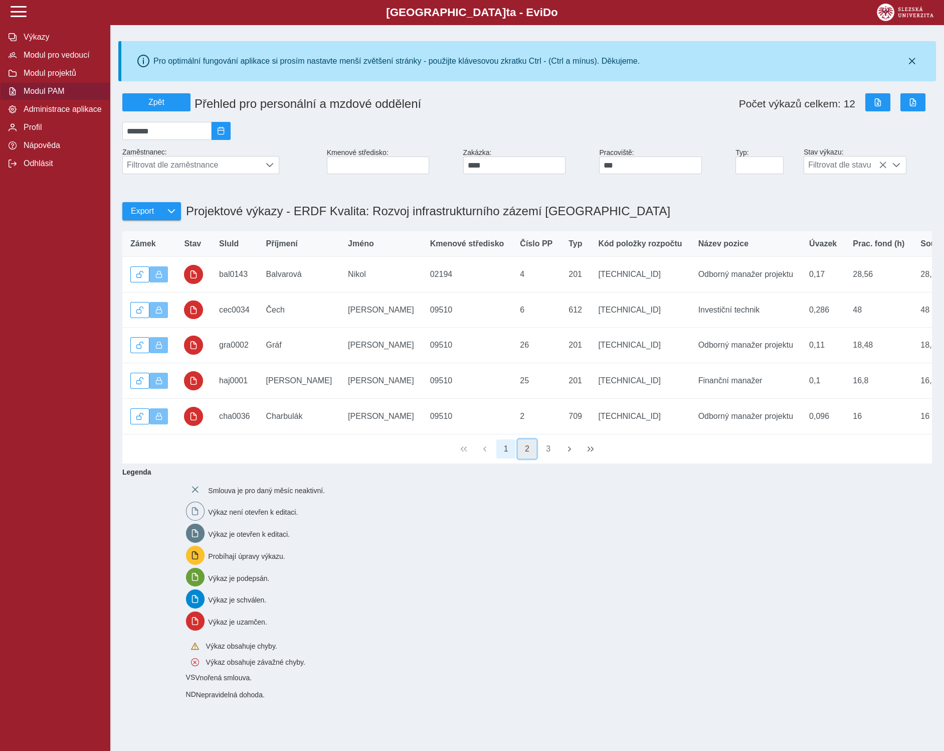
click at [524, 458] on button "2" at bounding box center [527, 448] width 19 height 19
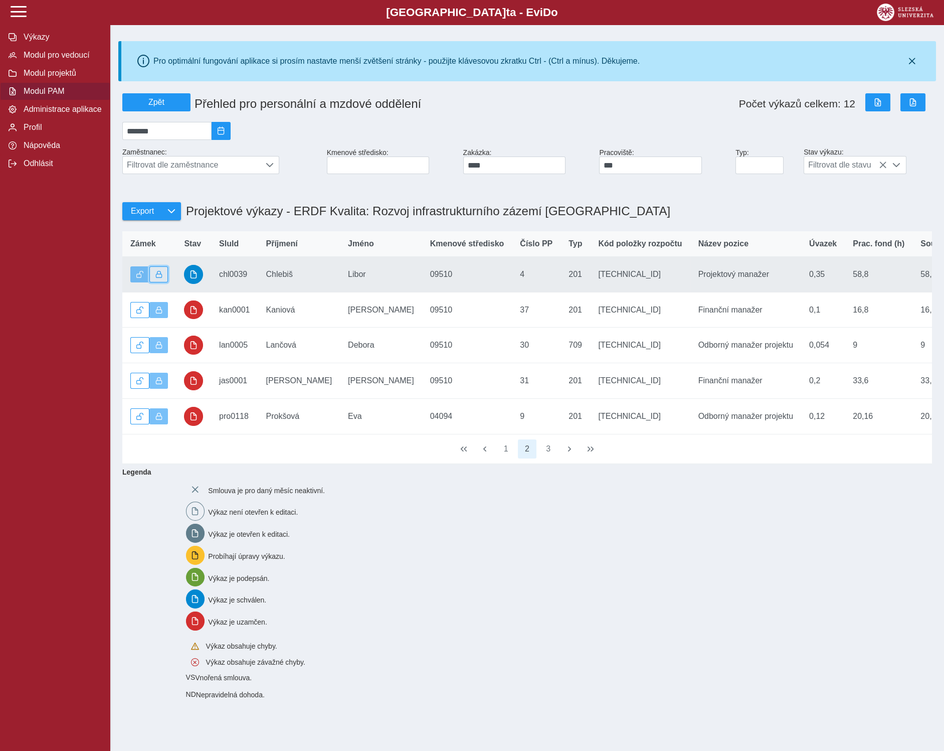
click at [161, 278] on span "button" at bounding box center [158, 274] width 7 height 7
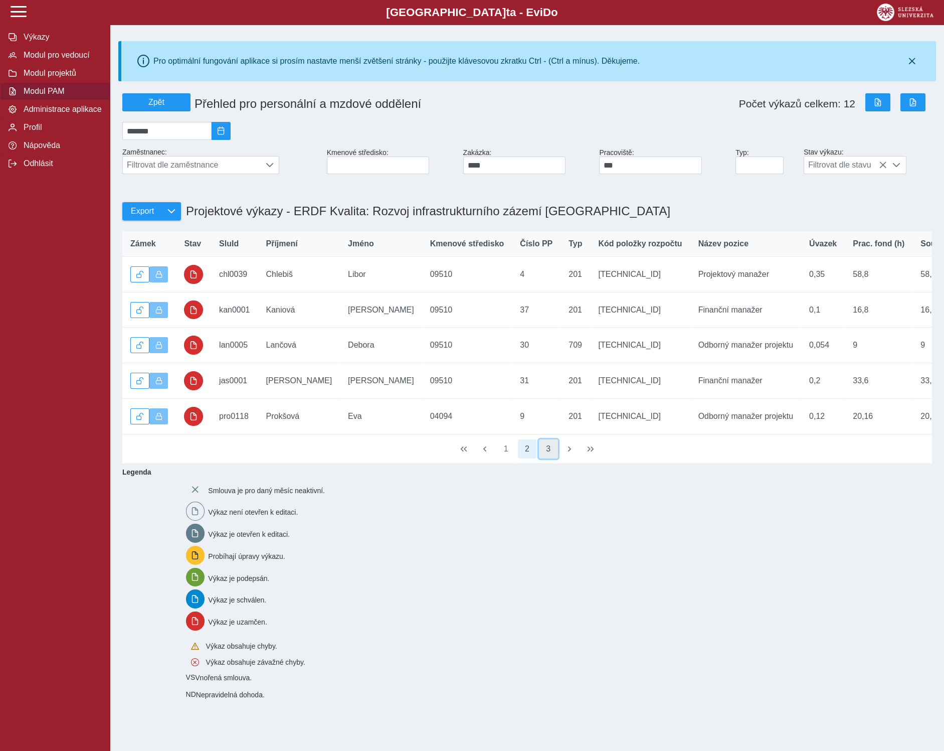
click at [546, 458] on button "3" at bounding box center [548, 448] width 19 height 19
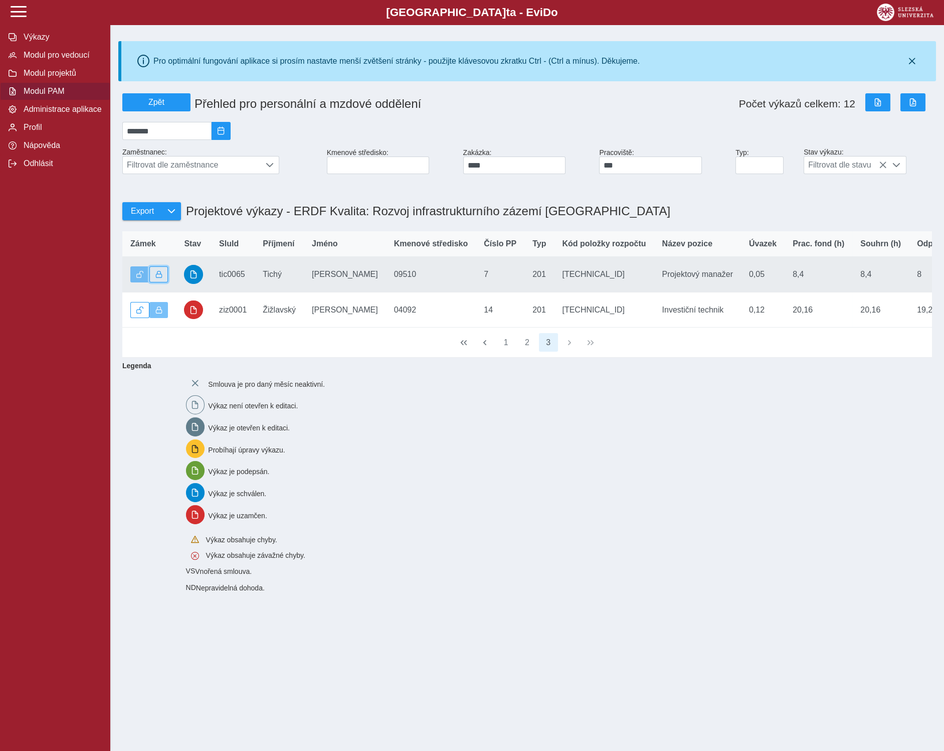
click at [164, 281] on button "button" at bounding box center [158, 274] width 19 height 16
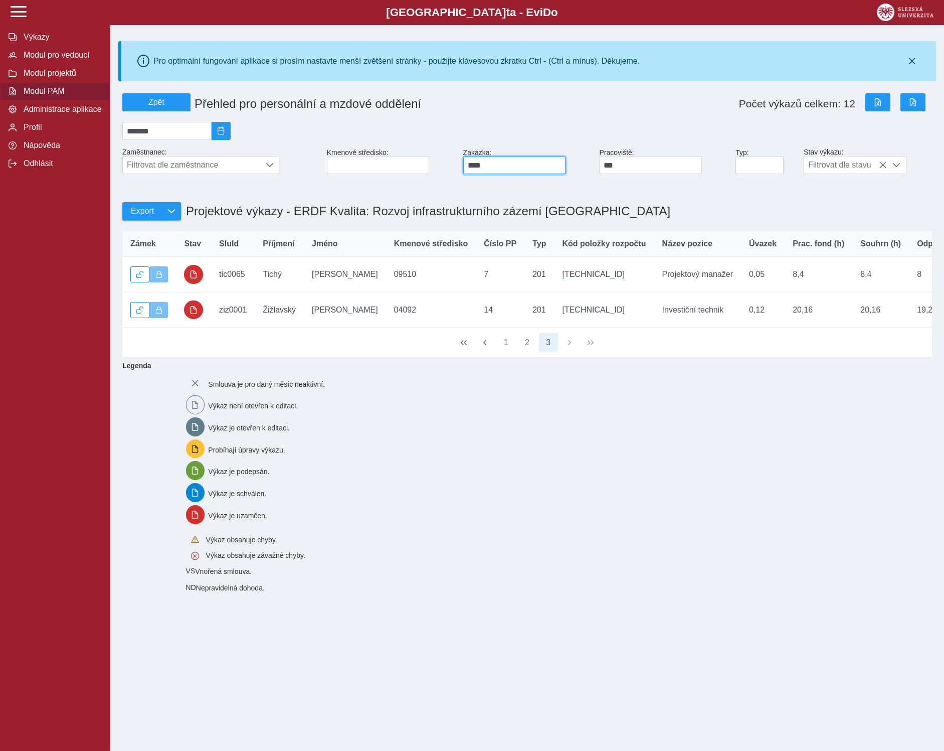
click at [489, 173] on input "****" at bounding box center [514, 165] width 103 height 18
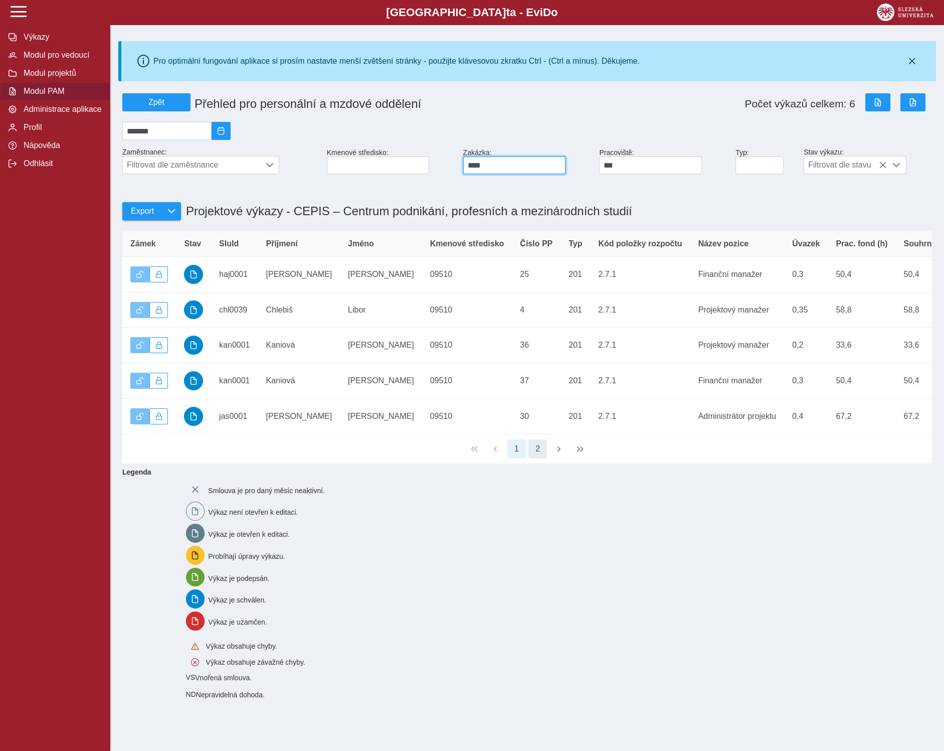
type input "****"
click at [537, 458] on button "2" at bounding box center [538, 448] width 19 height 19
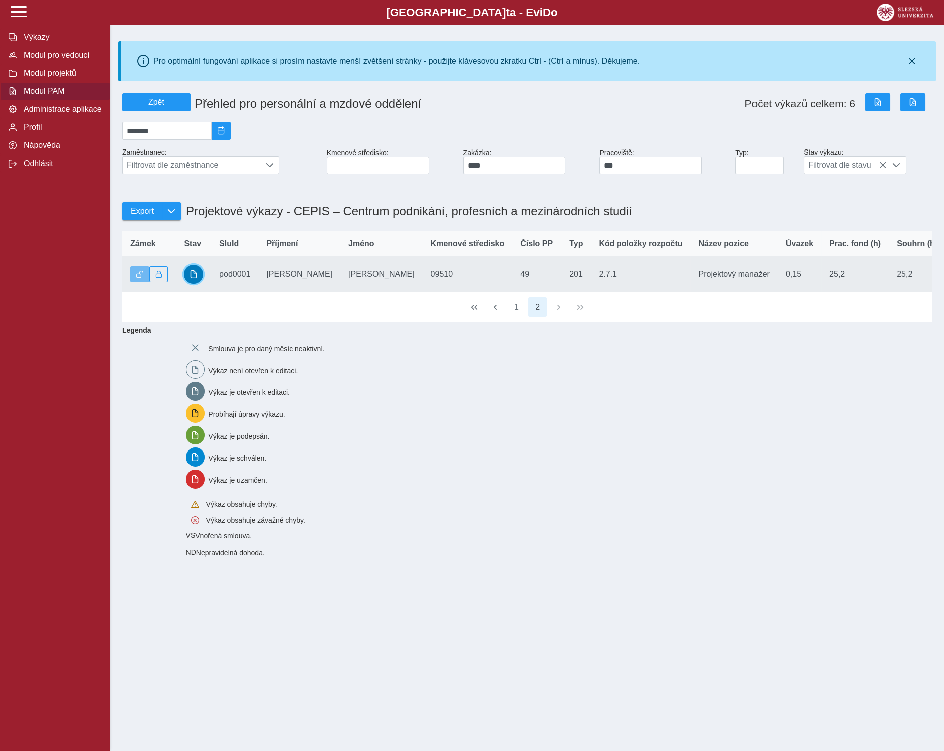
click at [194, 284] on button "button" at bounding box center [193, 274] width 19 height 19
